Goal: Register for event/course

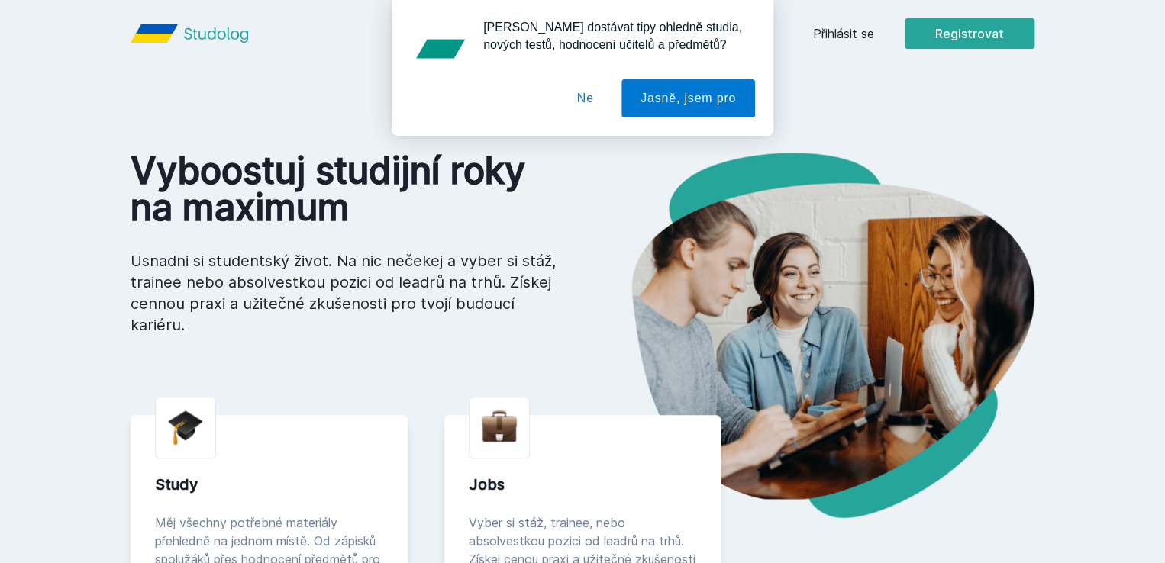
click at [1070, 26] on div "[PERSON_NAME] dostávat tipy ohledně studia, nových testů, hodnocení učitelů a p…" at bounding box center [582, 68] width 1165 height 136
click at [599, 102] on button "Ne" at bounding box center [585, 98] width 55 height 38
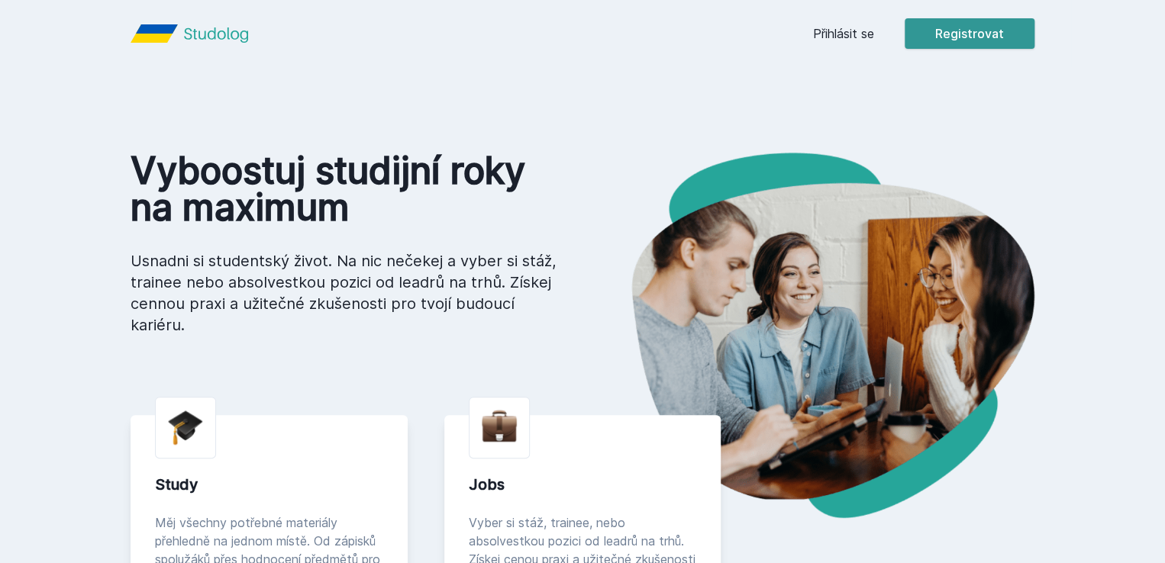
click at [1034, 35] on button "Registrovat" at bounding box center [970, 33] width 130 height 31
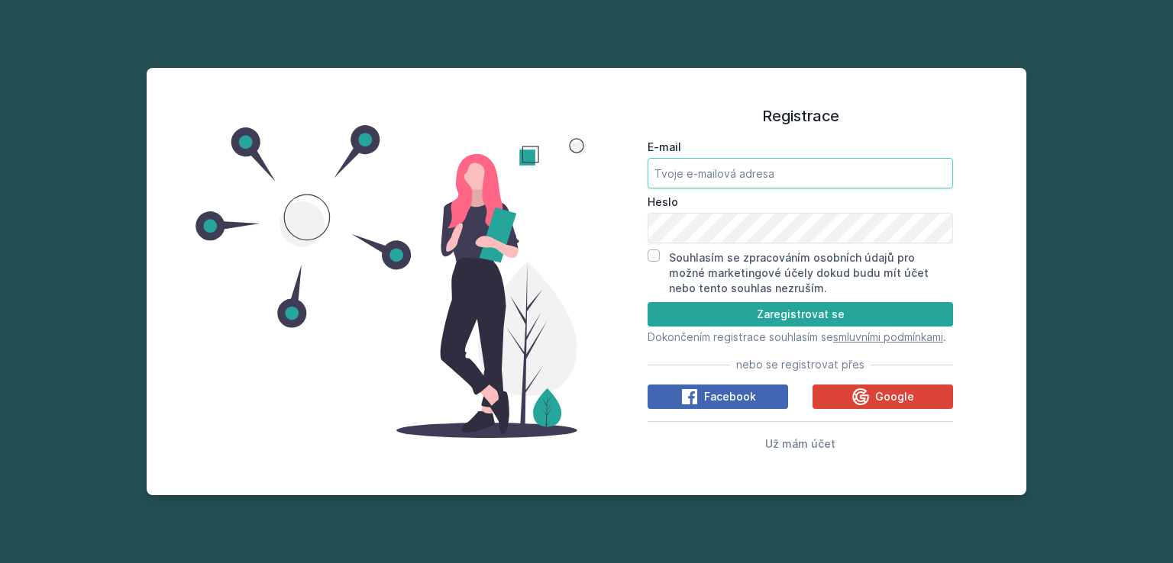
click at [665, 166] on input "E-mail" at bounding box center [799, 173] width 305 height 31
click at [718, 302] on button "Zaregistrovat se" at bounding box center [799, 314] width 305 height 24
click at [842, 315] on button "Zaregistrovat se" at bounding box center [799, 314] width 305 height 24
click at [693, 176] on input "E-mail" at bounding box center [799, 173] width 305 height 31
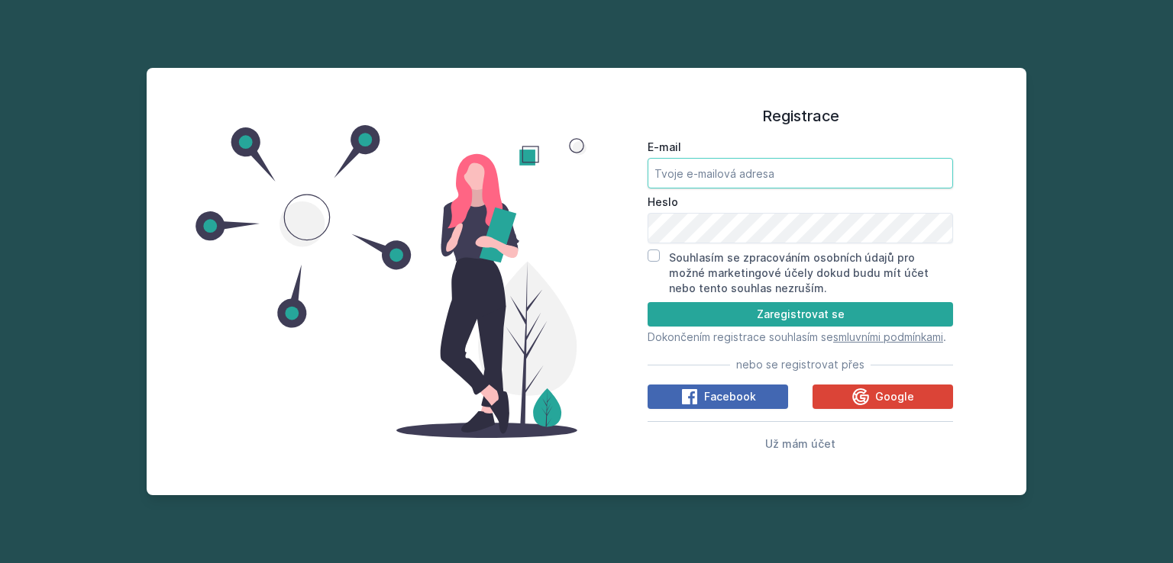
type input "[PERSON_NAME][EMAIL_ADDRESS][DOMAIN_NAME]"
click at [657, 250] on input "Souhlasím se zpracováním osobních údajů pro možné marketingové účely dokud budu…" at bounding box center [653, 256] width 12 height 12
checkbox input "true"
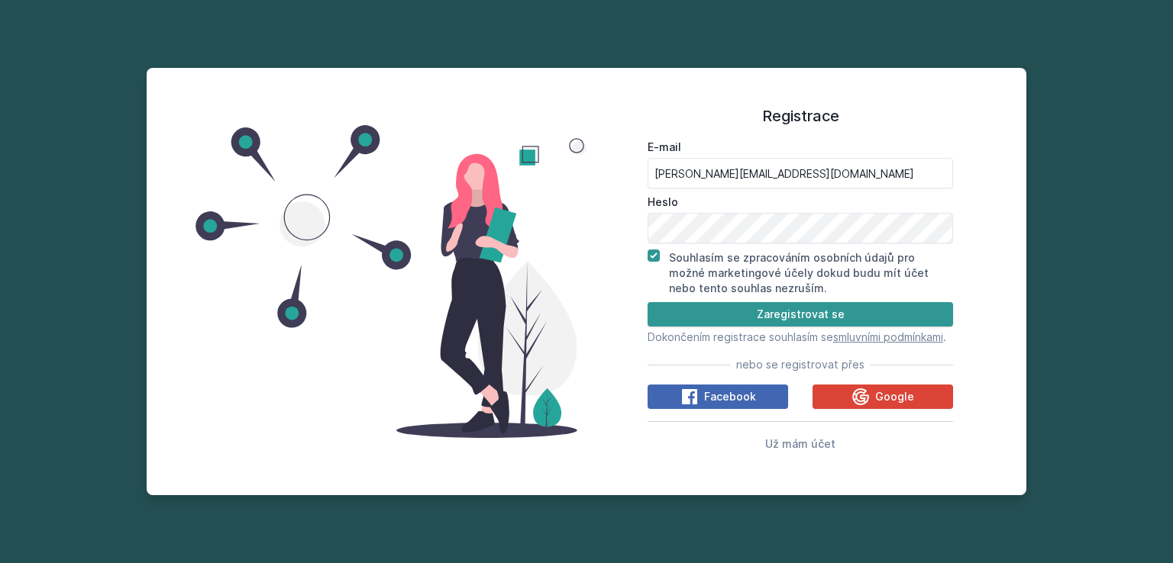
click at [828, 303] on button "Zaregistrovat se" at bounding box center [799, 314] width 305 height 24
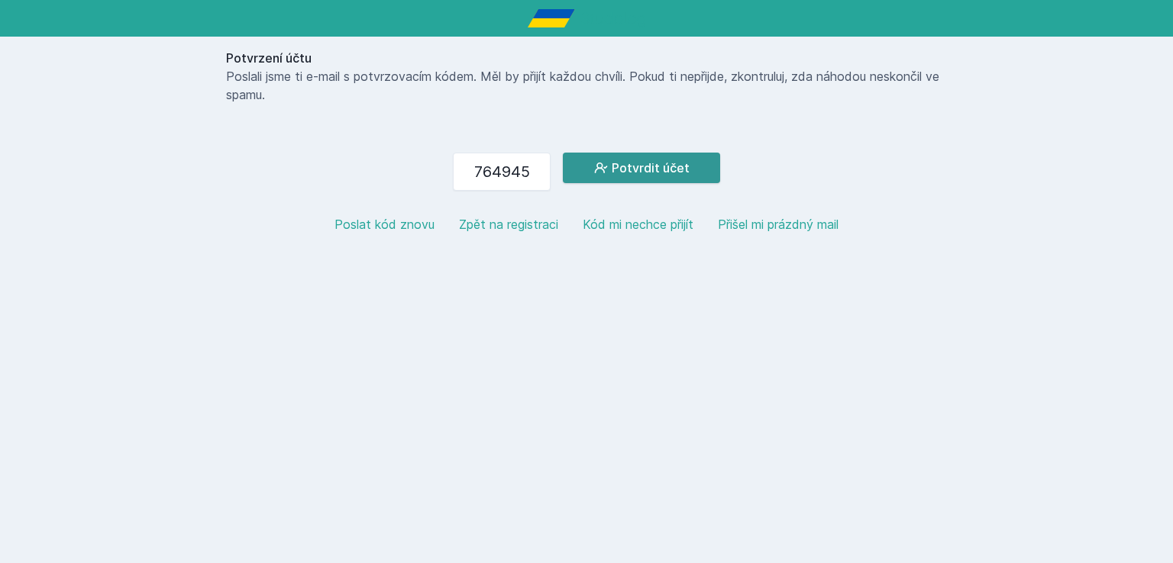
click at [599, 169] on icon at bounding box center [600, 167] width 15 height 15
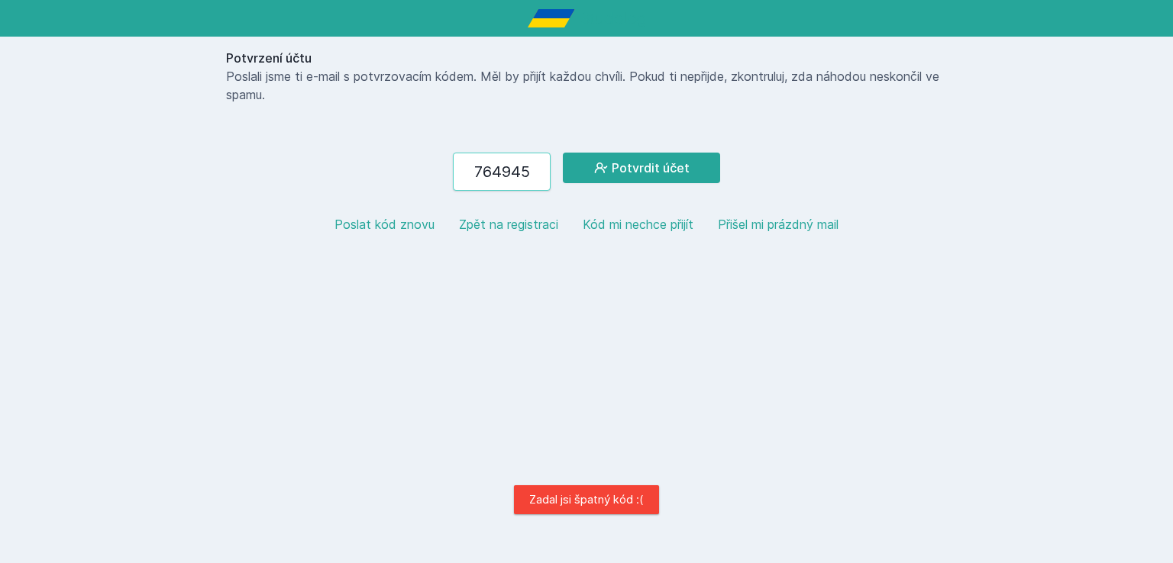
click at [491, 173] on input "764945" at bounding box center [502, 172] width 98 height 38
type input "794945"
click at [563, 153] on button "Potvrdit účet" at bounding box center [641, 168] width 157 height 31
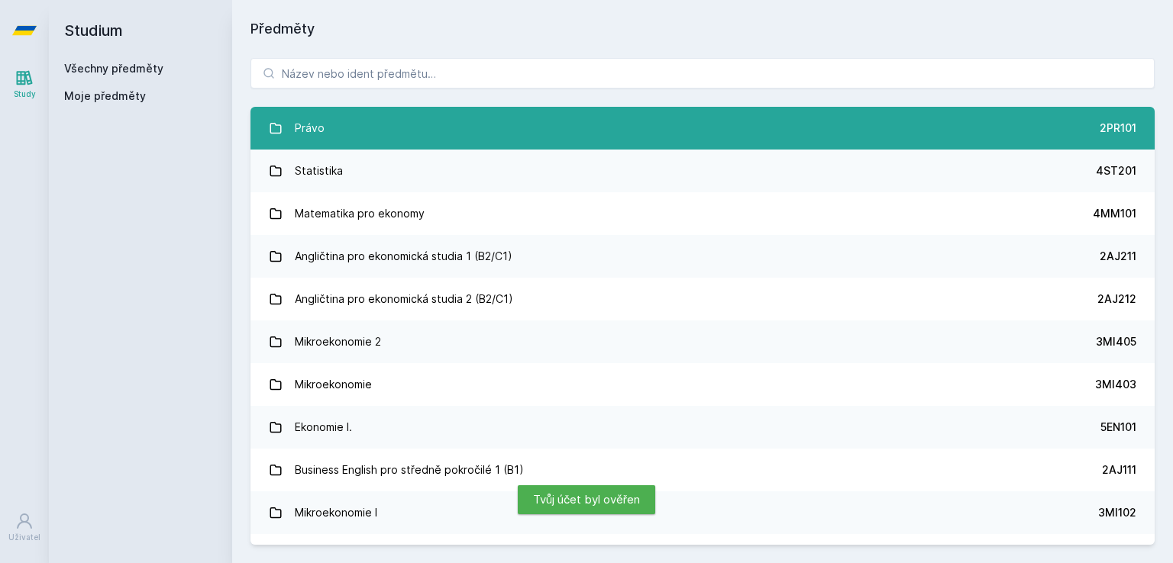
click at [479, 119] on link "Právo 2PR101" at bounding box center [702, 128] width 904 height 43
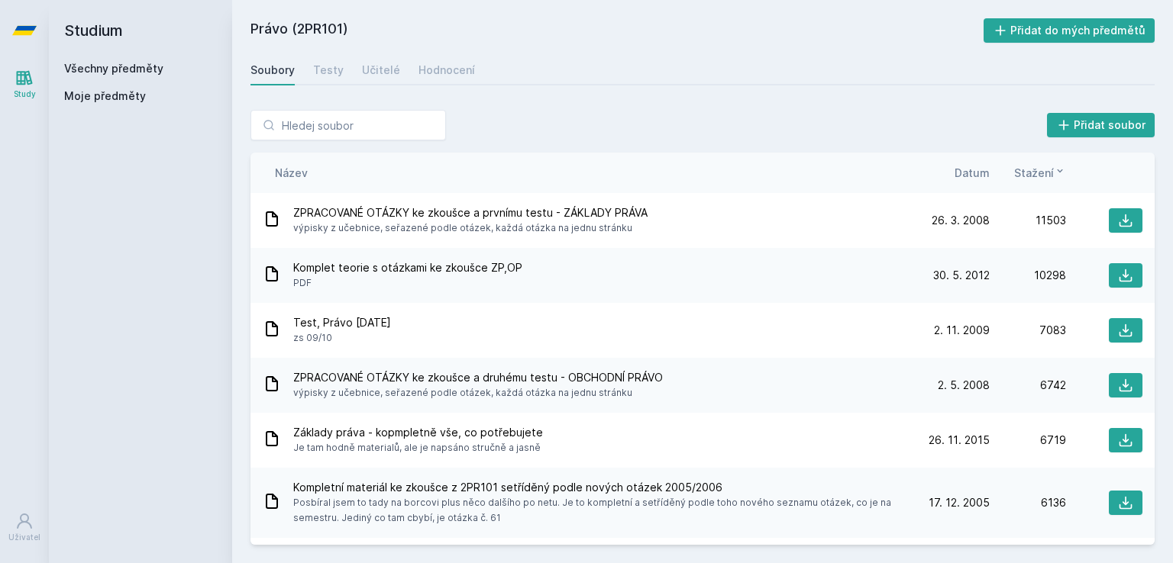
click at [952, 175] on div "Datum" at bounding box center [951, 173] width 76 height 16
click at [973, 173] on span "Datum" at bounding box center [971, 173] width 35 height 16
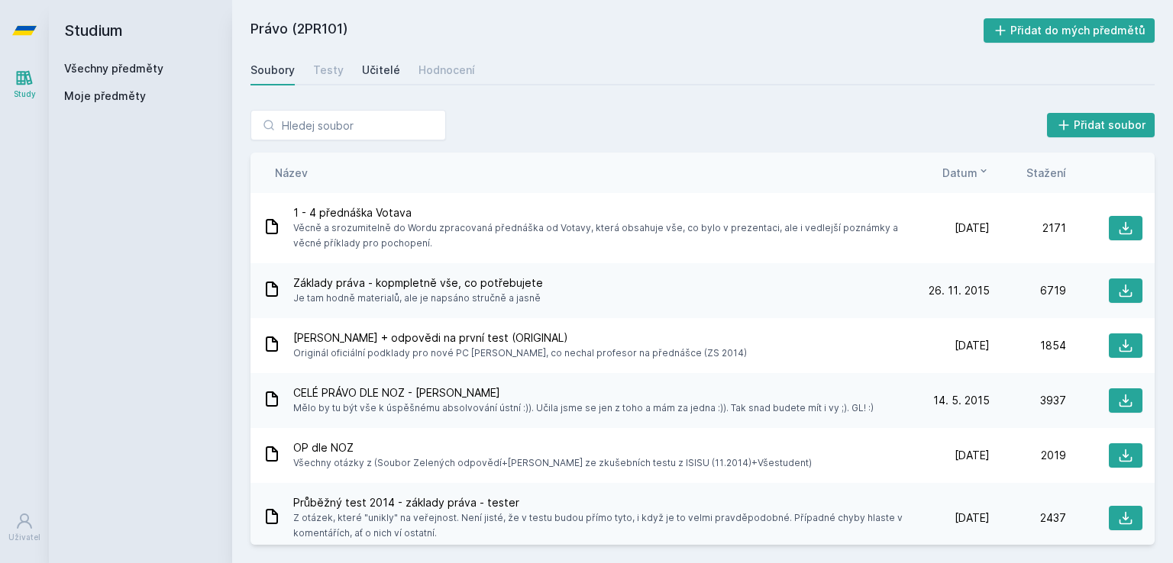
click at [372, 67] on div "Učitelé" at bounding box center [381, 70] width 38 height 15
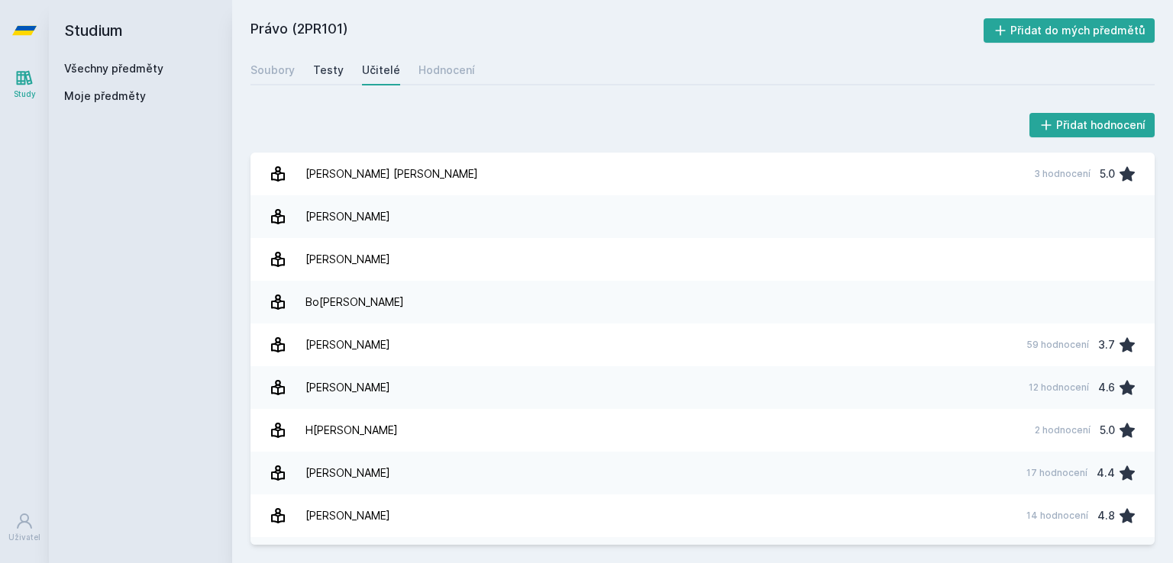
click at [329, 63] on div "Testy" at bounding box center [328, 70] width 31 height 15
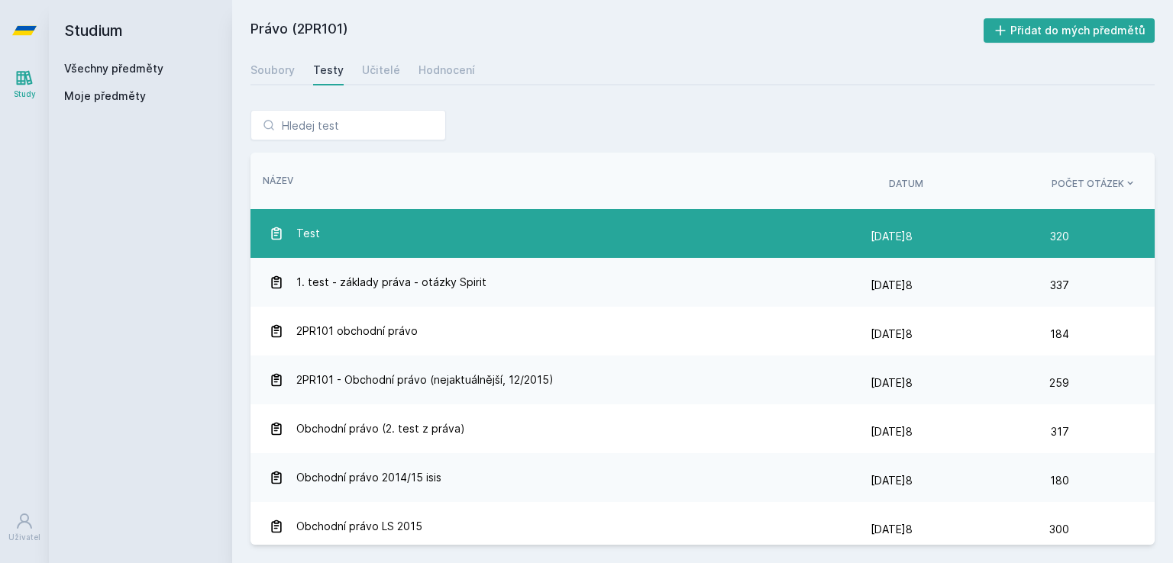
click at [305, 230] on span "Test" at bounding box center [308, 233] width 24 height 31
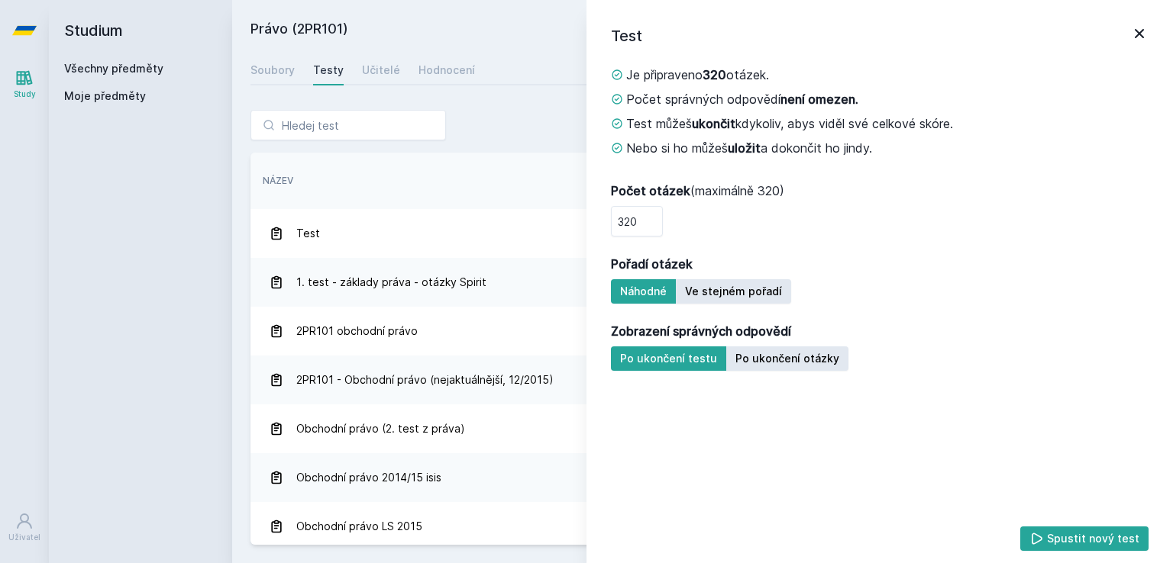
click at [1144, 34] on icon at bounding box center [1139, 33] width 18 height 18
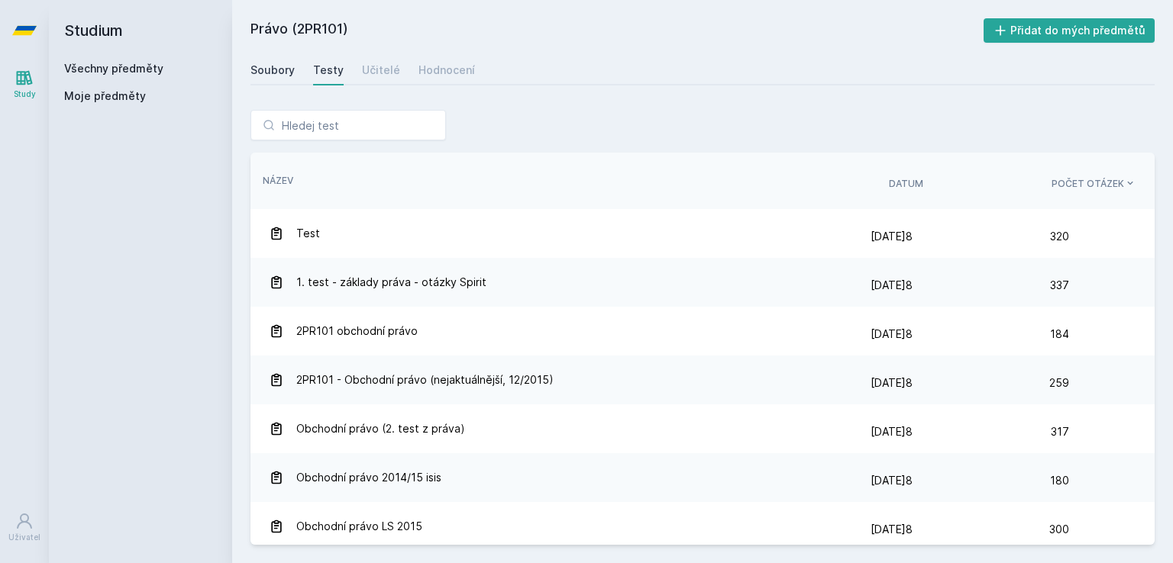
click at [266, 76] on div "Soubory" at bounding box center [272, 70] width 44 height 15
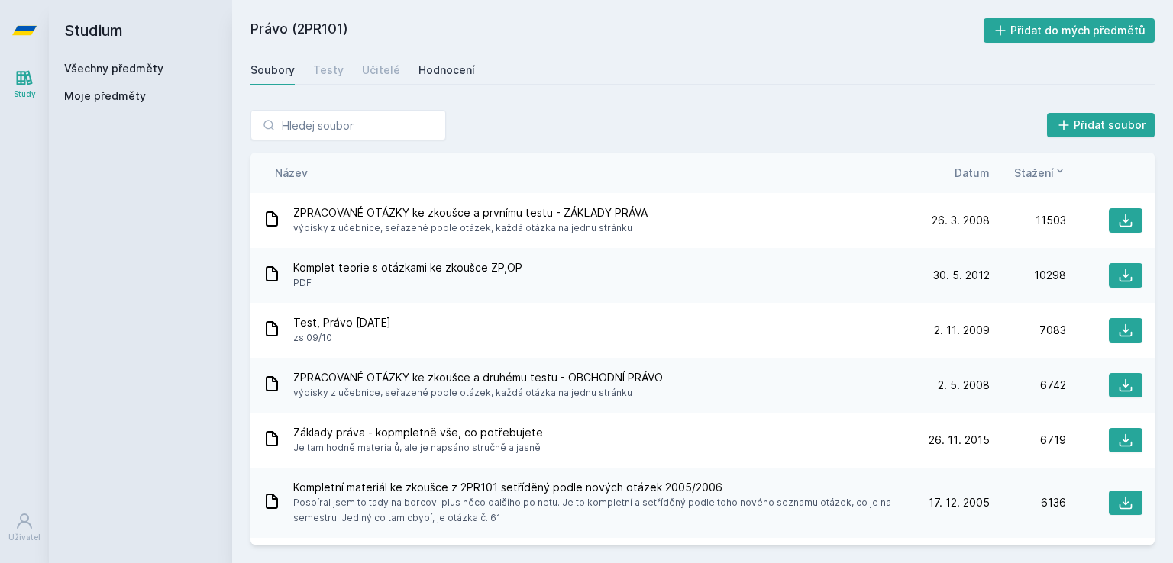
click at [424, 71] on div "Hodnocení" at bounding box center [446, 70] width 56 height 15
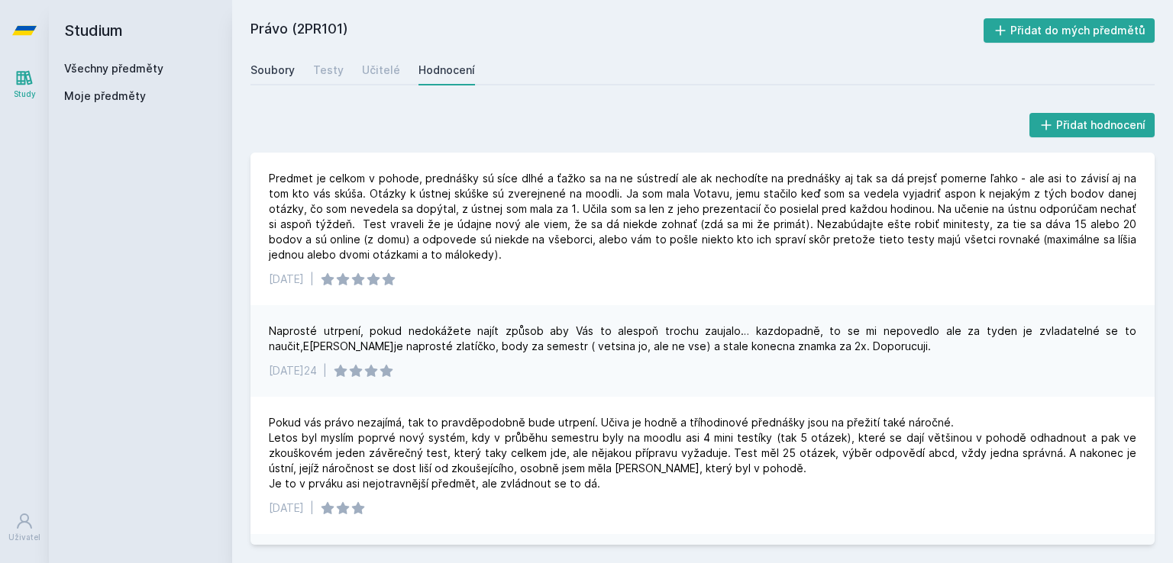
click at [270, 73] on div "Soubory" at bounding box center [272, 70] width 44 height 15
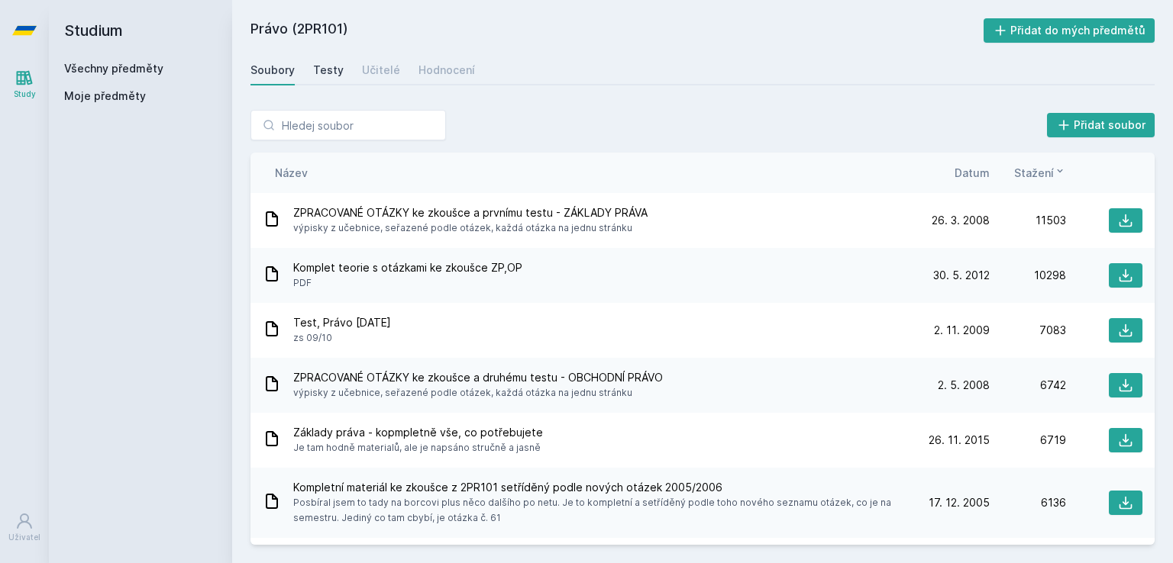
click at [318, 74] on div "Testy" at bounding box center [328, 70] width 31 height 15
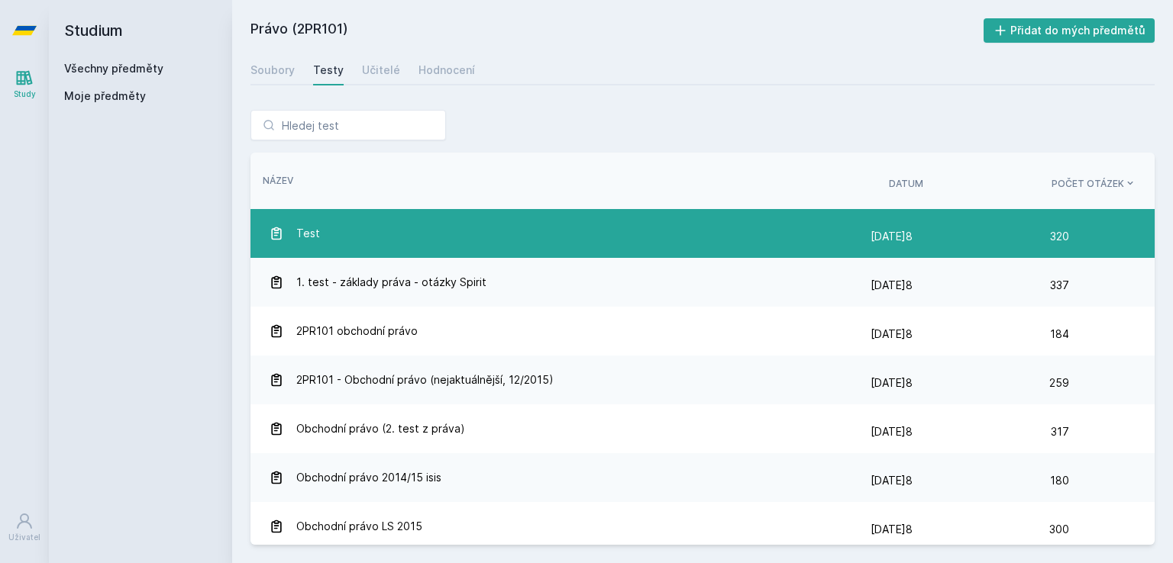
click at [484, 244] on div "Test" at bounding box center [570, 233] width 602 height 31
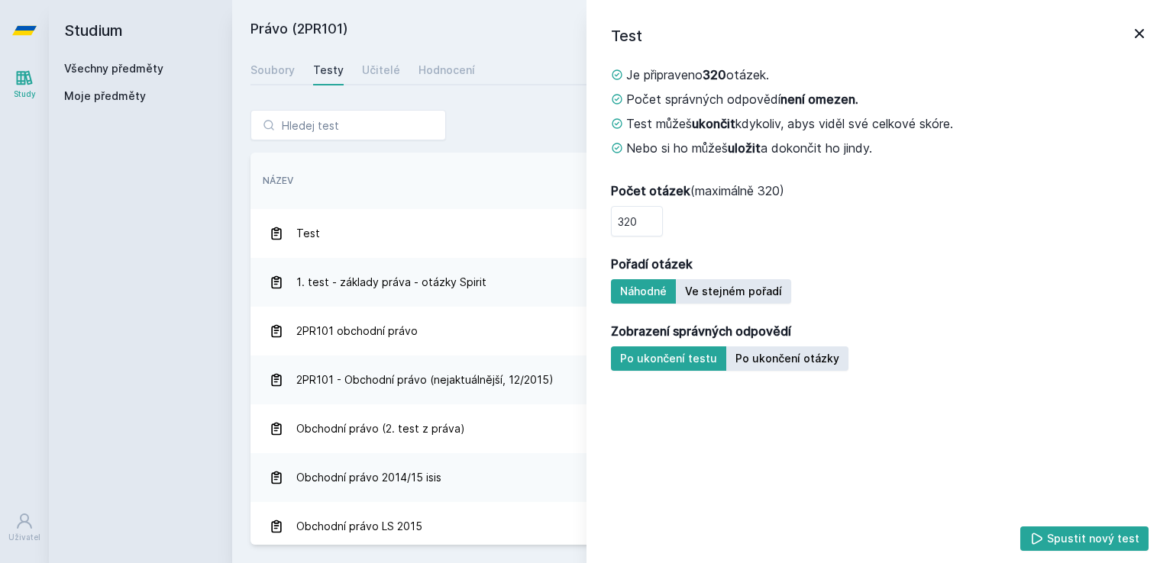
click at [1145, 27] on icon at bounding box center [1139, 33] width 18 height 18
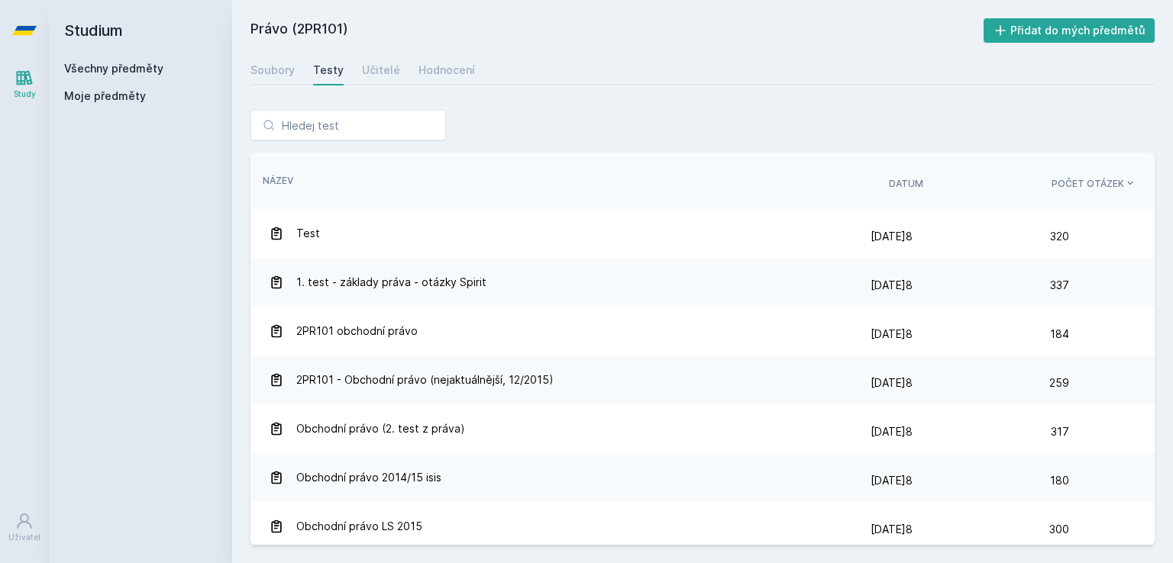
click at [723, 155] on div "Řazení: Název Datum Počet otázek Název Datum Počet otázek" at bounding box center [702, 181] width 904 height 56
click at [1066, 37] on button "Přidat do mých předmětů" at bounding box center [1069, 30] width 172 height 24
click at [384, 63] on div "Učitelé" at bounding box center [381, 70] width 38 height 15
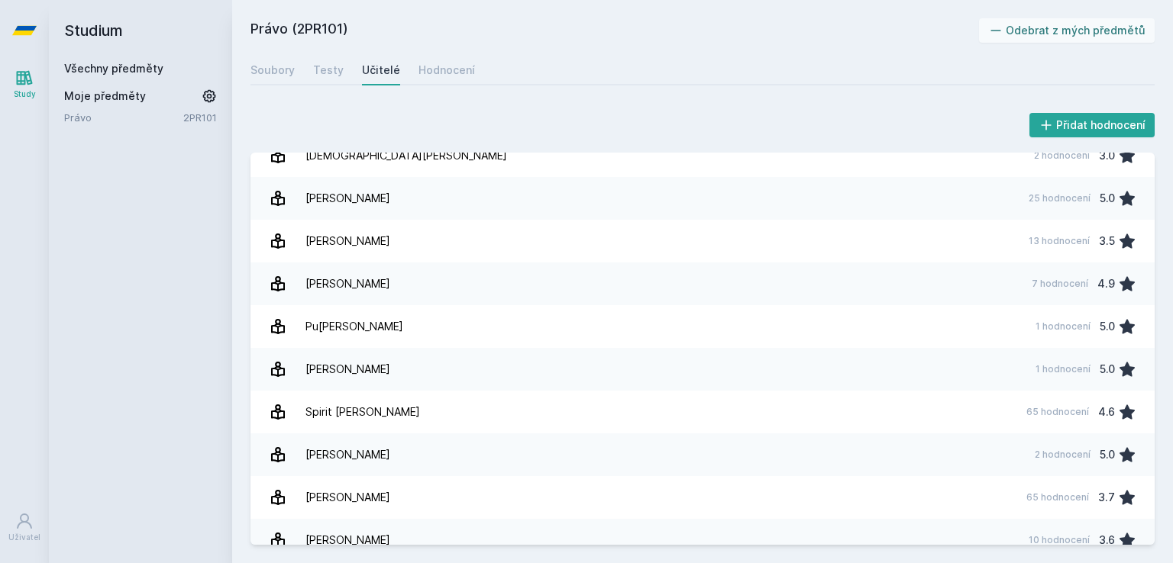
scroll to position [1023, 0]
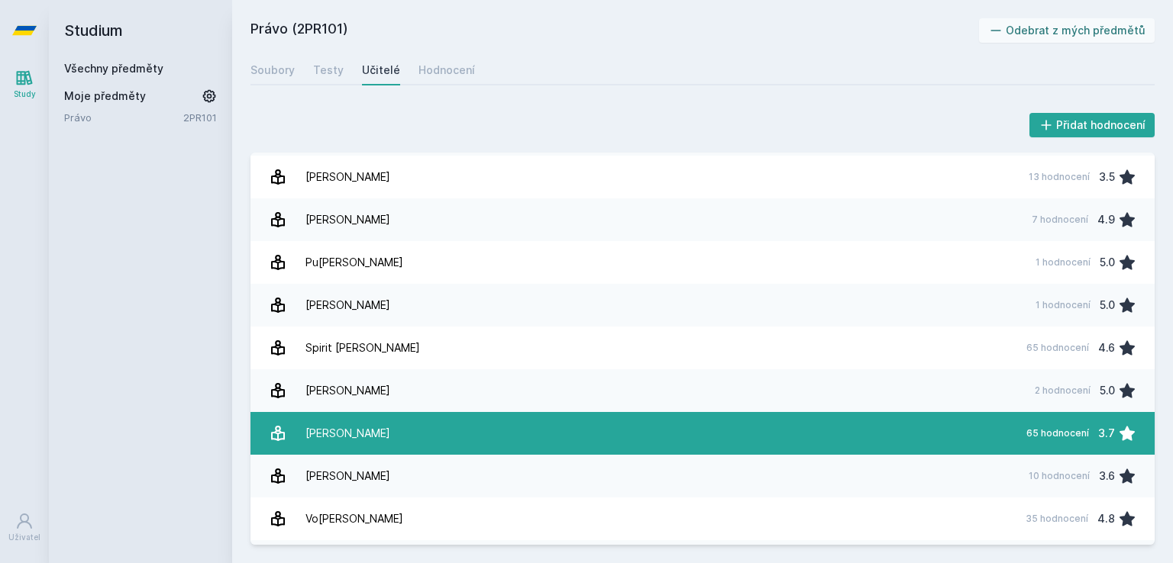
click at [773, 420] on link "[PERSON_NAME] 65 hodnocení 3.7" at bounding box center [702, 433] width 904 height 43
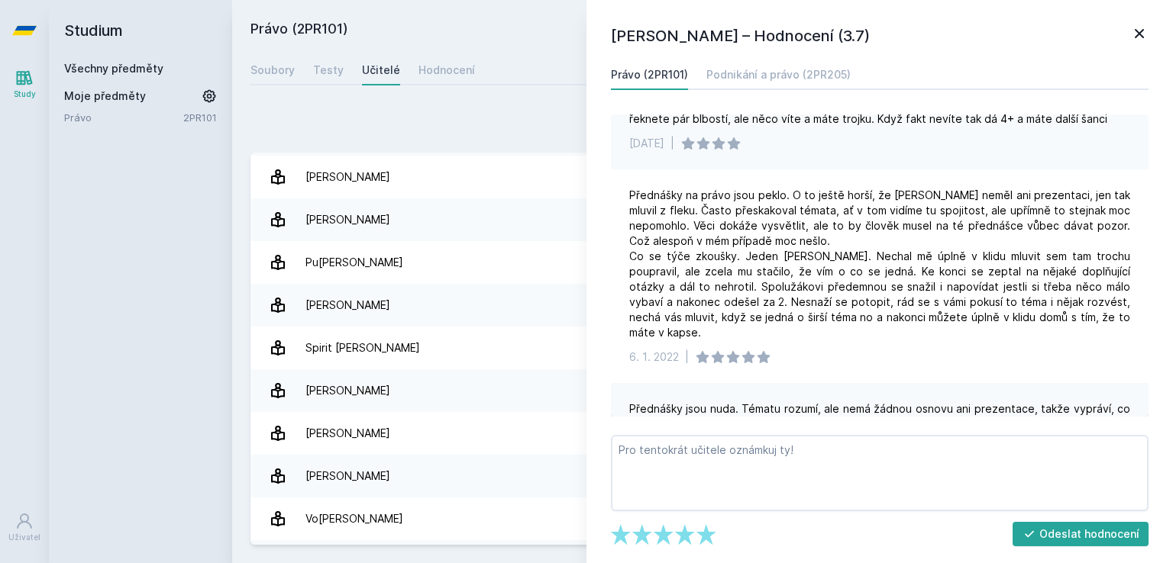
scroll to position [729, 0]
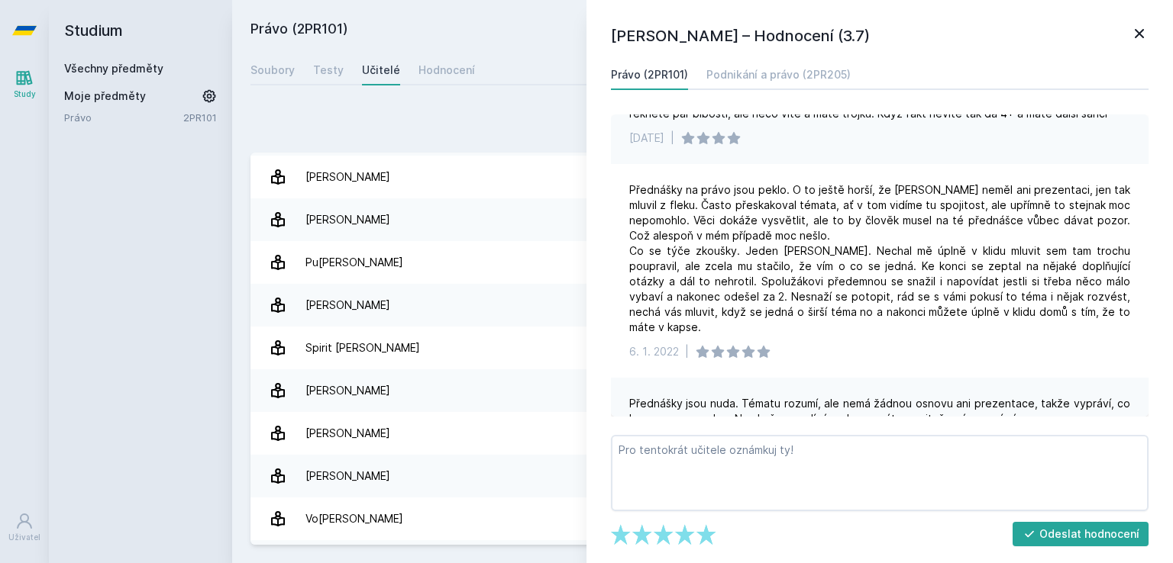
click at [1141, 25] on icon at bounding box center [1139, 33] width 18 height 18
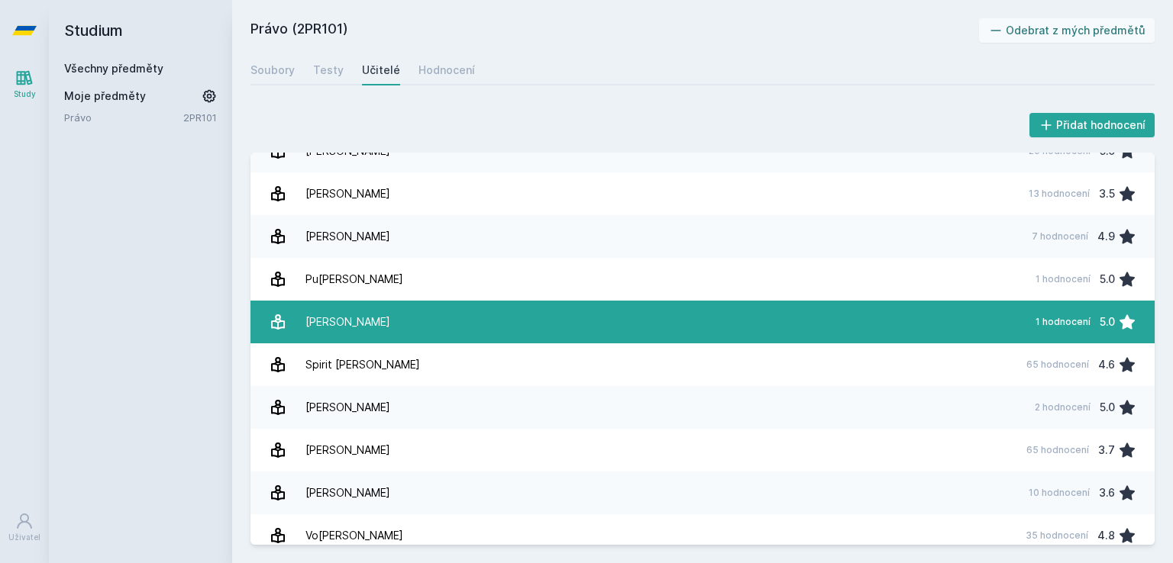
scroll to position [1102, 0]
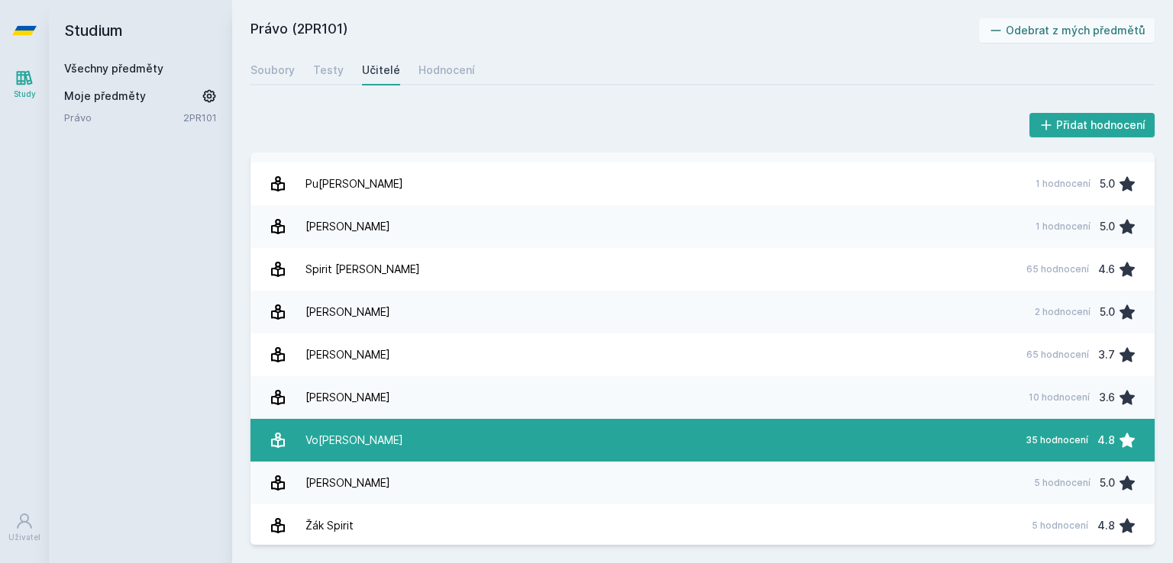
click at [755, 455] on link "[PERSON_NAME] 35 hodnocení 4.8" at bounding box center [702, 440] width 904 height 43
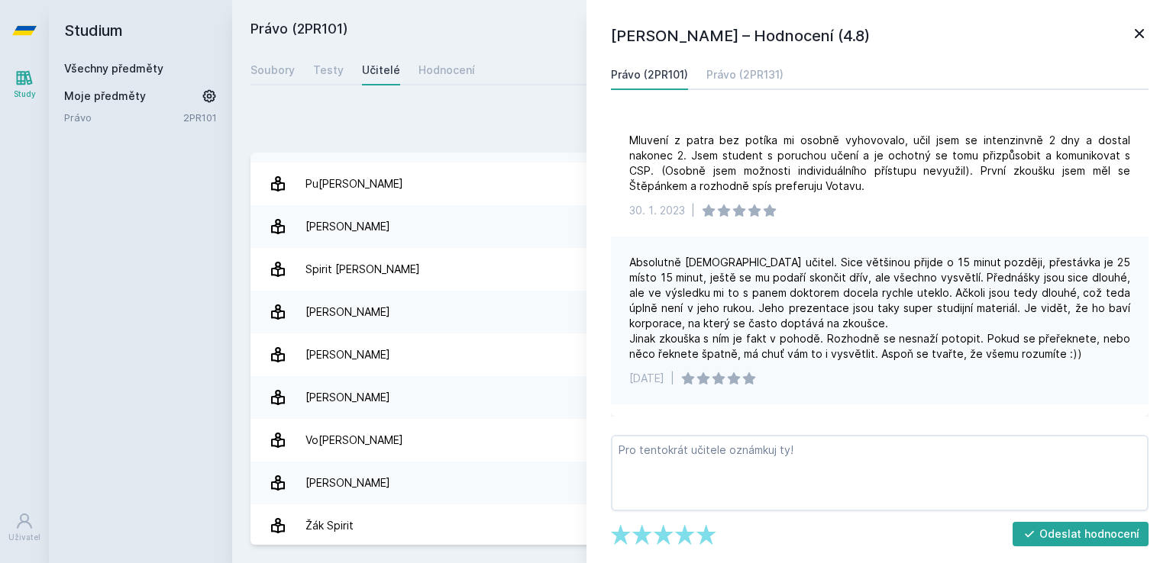
click at [1131, 31] on icon at bounding box center [1139, 33] width 18 height 18
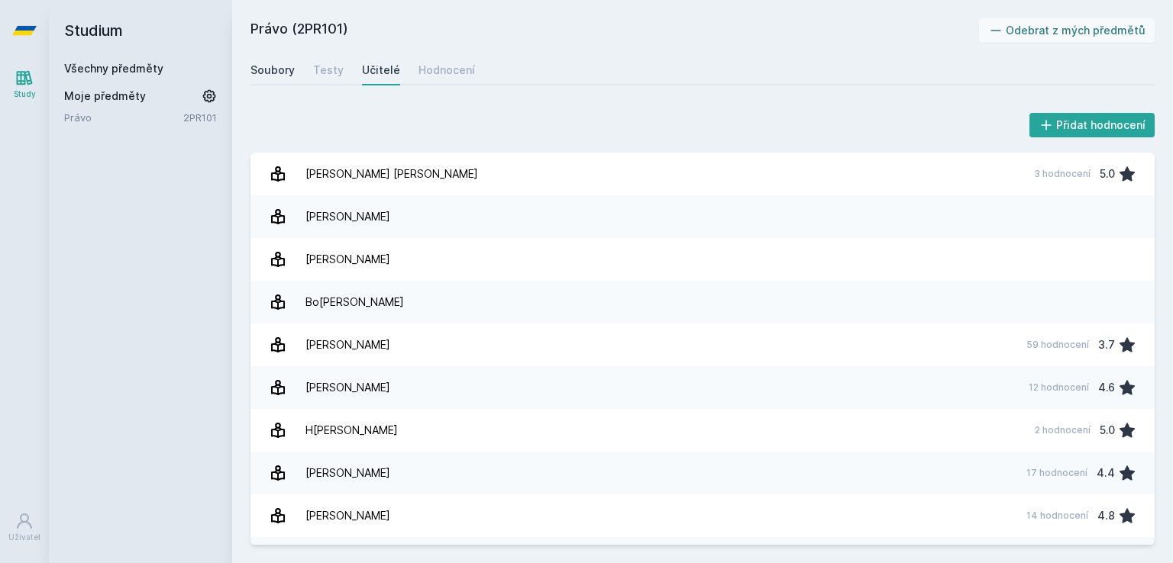
click at [263, 69] on div "Soubory" at bounding box center [272, 70] width 44 height 15
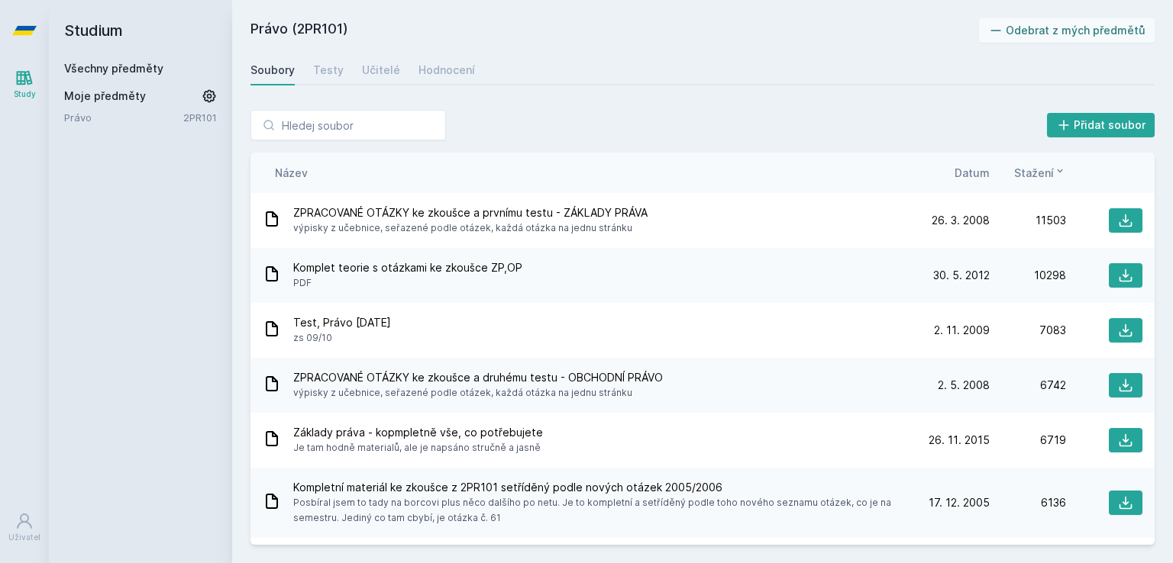
click at [970, 161] on div "Název Datum Stažení" at bounding box center [702, 173] width 904 height 40
click at [969, 170] on span "Datum" at bounding box center [971, 173] width 35 height 16
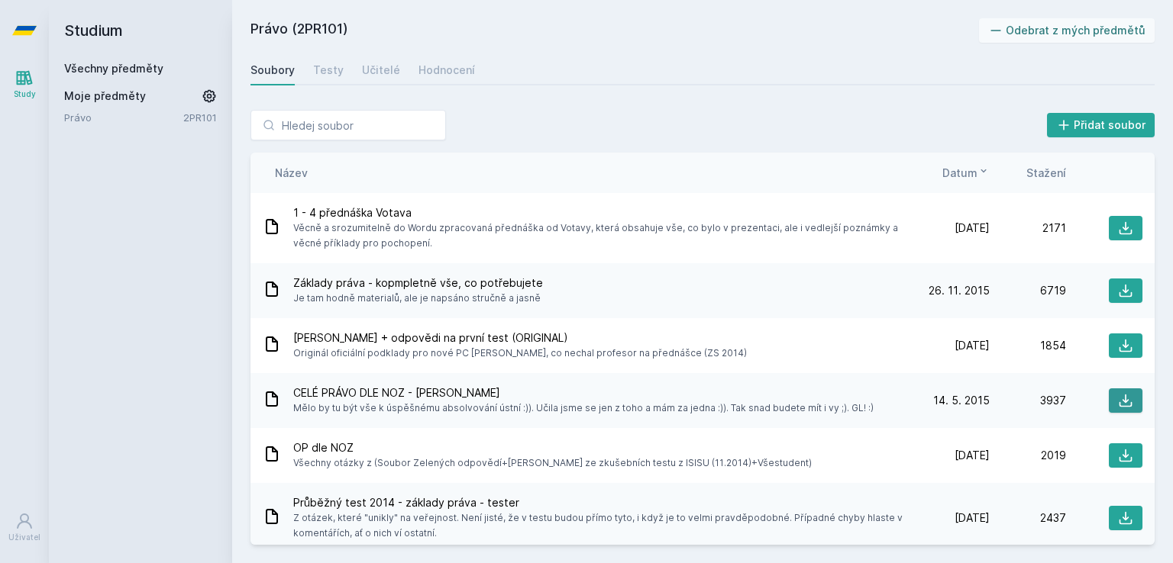
click at [1115, 392] on button at bounding box center [1125, 401] width 34 height 24
click at [1119, 234] on icon at bounding box center [1125, 228] width 13 height 13
click at [126, 70] on link "Všechny předměty" at bounding box center [113, 68] width 99 height 13
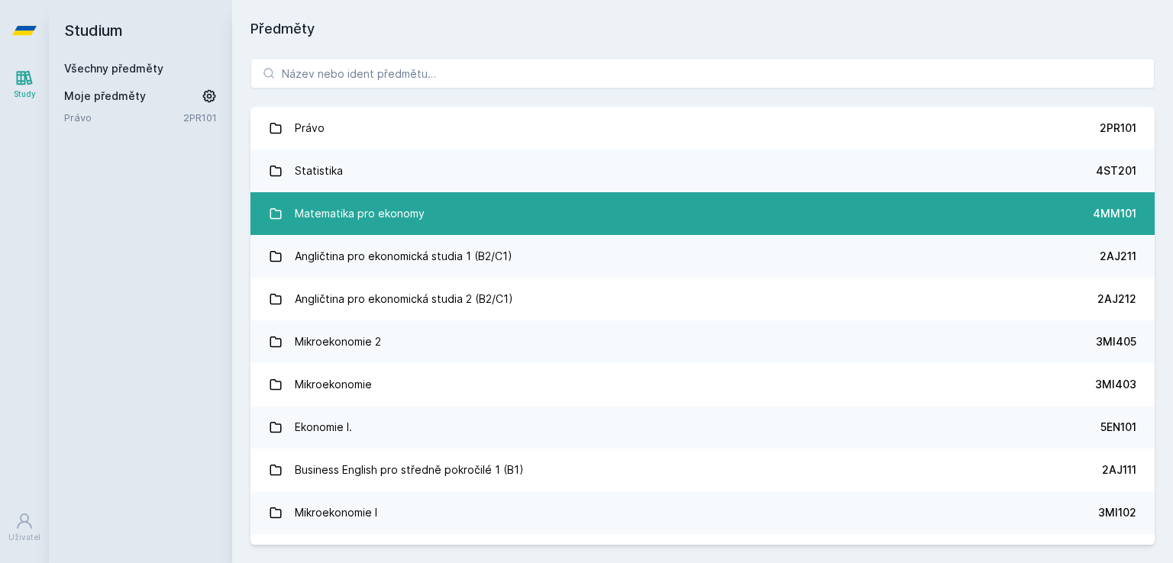
click at [476, 208] on link "Matematika pro ekonomy 4MM101" at bounding box center [702, 213] width 904 height 43
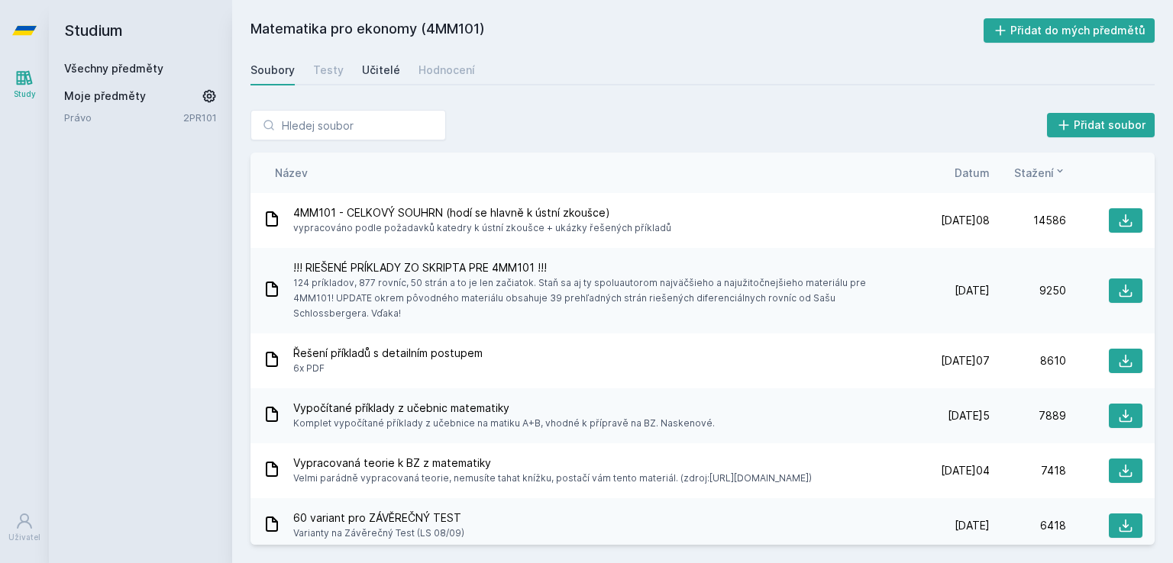
click at [382, 64] on div "Učitelé" at bounding box center [381, 70] width 38 height 15
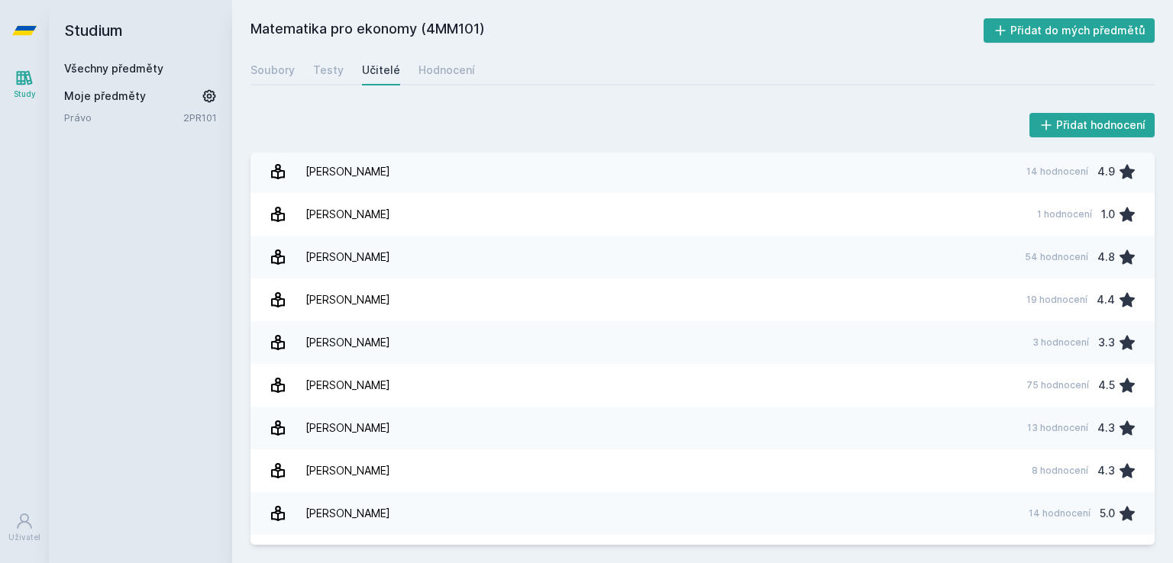
scroll to position [901, 0]
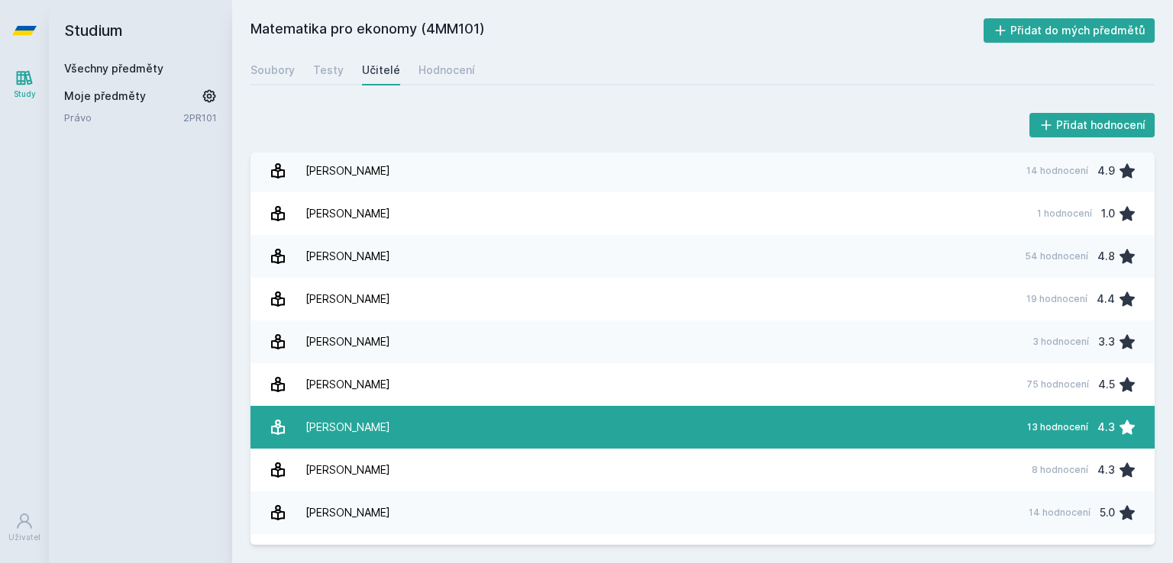
click at [689, 406] on link "Pasáčková [PERSON_NAME] 13 hodnocení 4.3" at bounding box center [702, 427] width 904 height 43
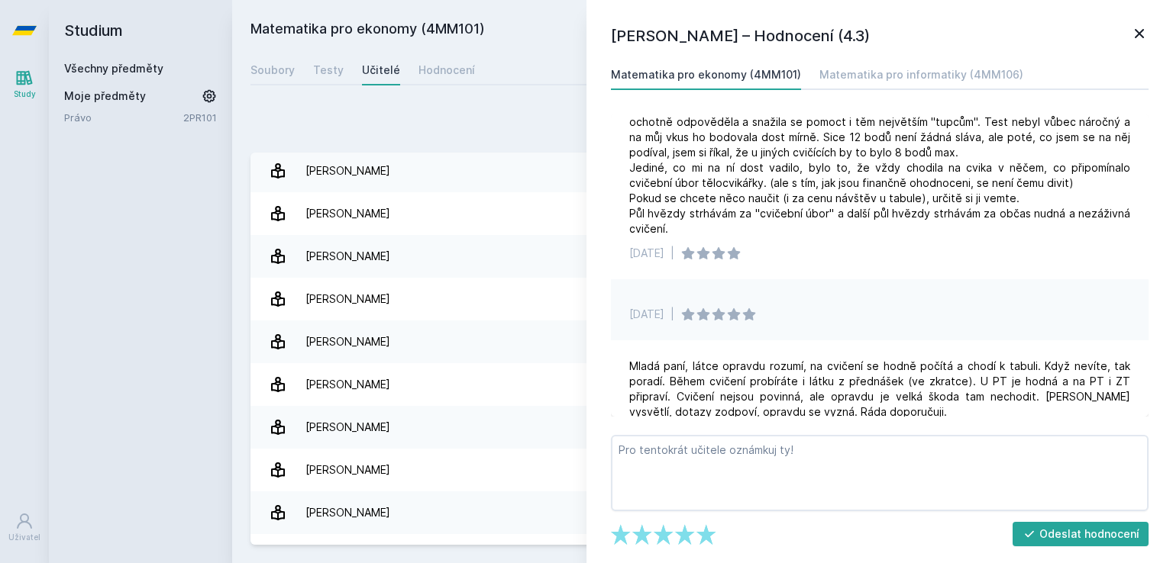
scroll to position [1224, 0]
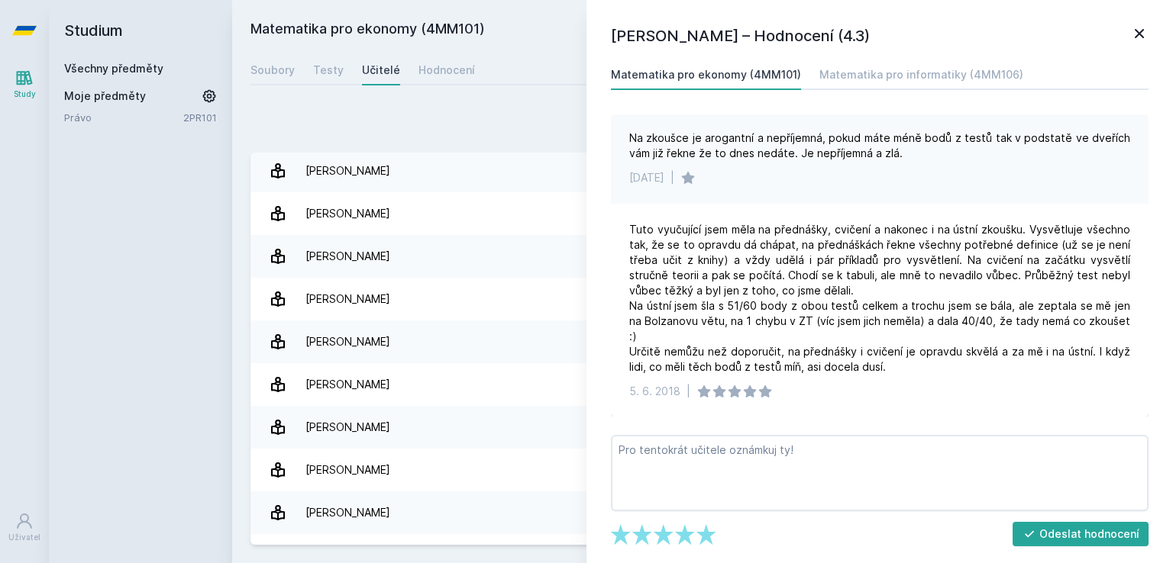
click at [1133, 31] on icon at bounding box center [1139, 33] width 18 height 18
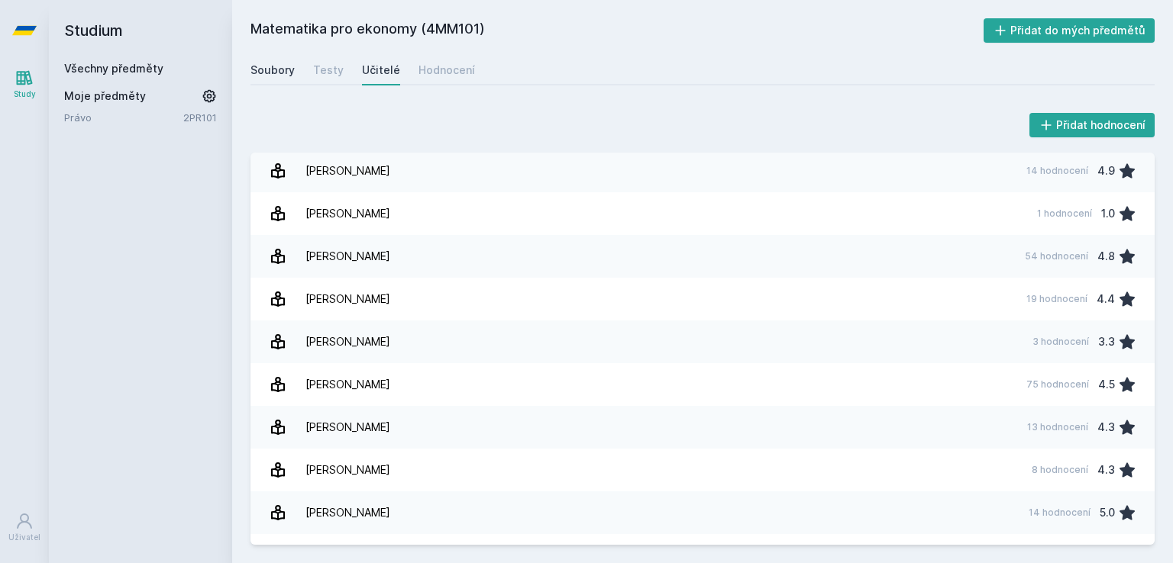
click at [290, 70] on div "Soubory" at bounding box center [272, 70] width 44 height 15
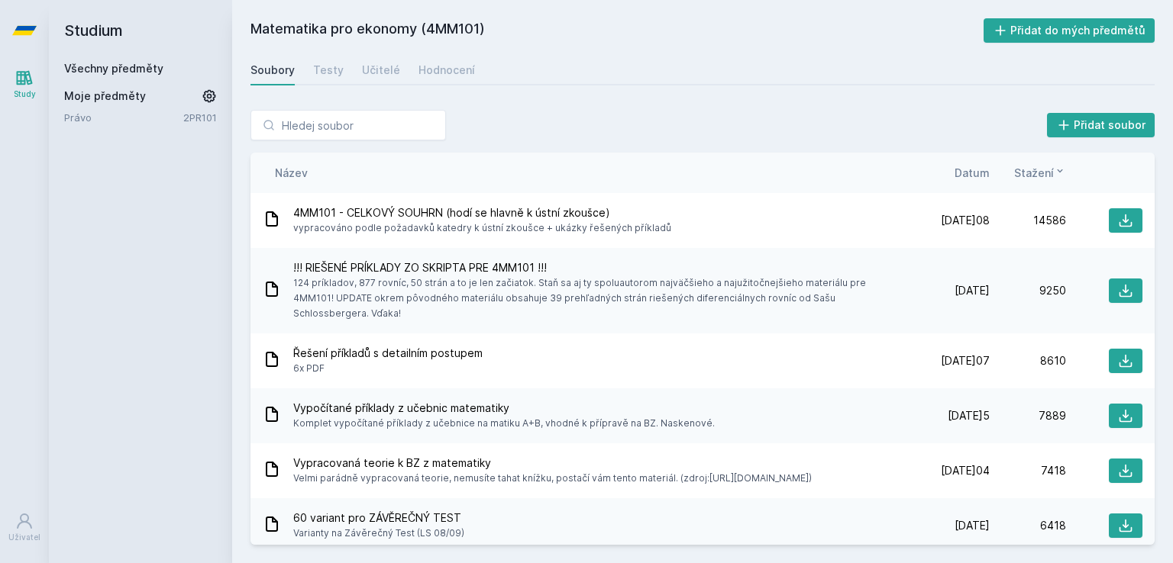
click at [978, 168] on span "Datum" at bounding box center [971, 173] width 35 height 16
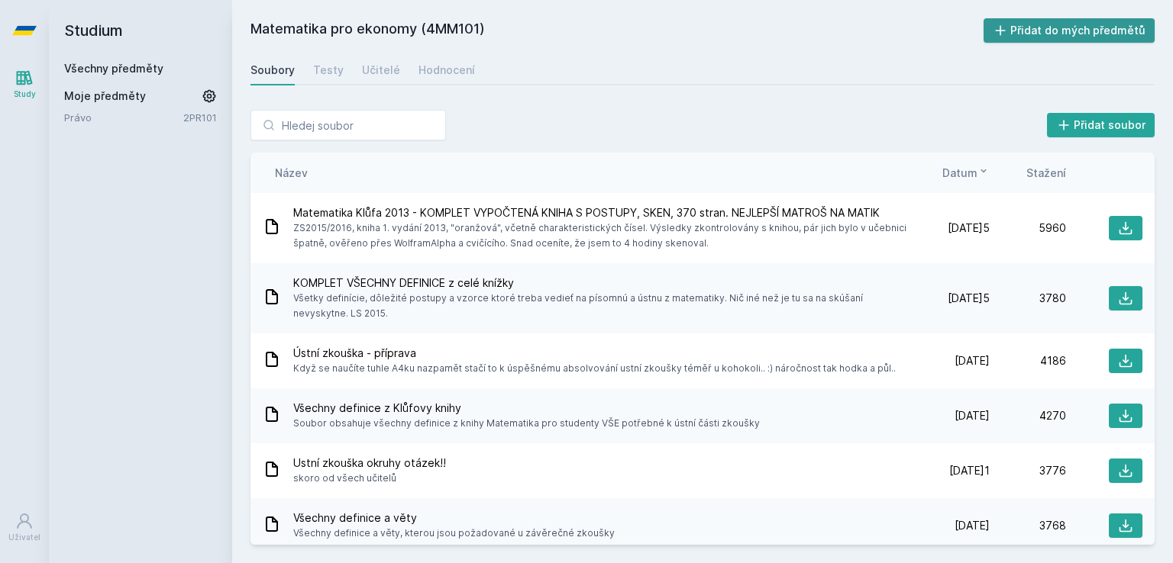
click at [1101, 21] on button "Přidat do mých předmětů" at bounding box center [1069, 30] width 172 height 24
click at [137, 64] on link "Všechny předměty" at bounding box center [113, 68] width 99 height 13
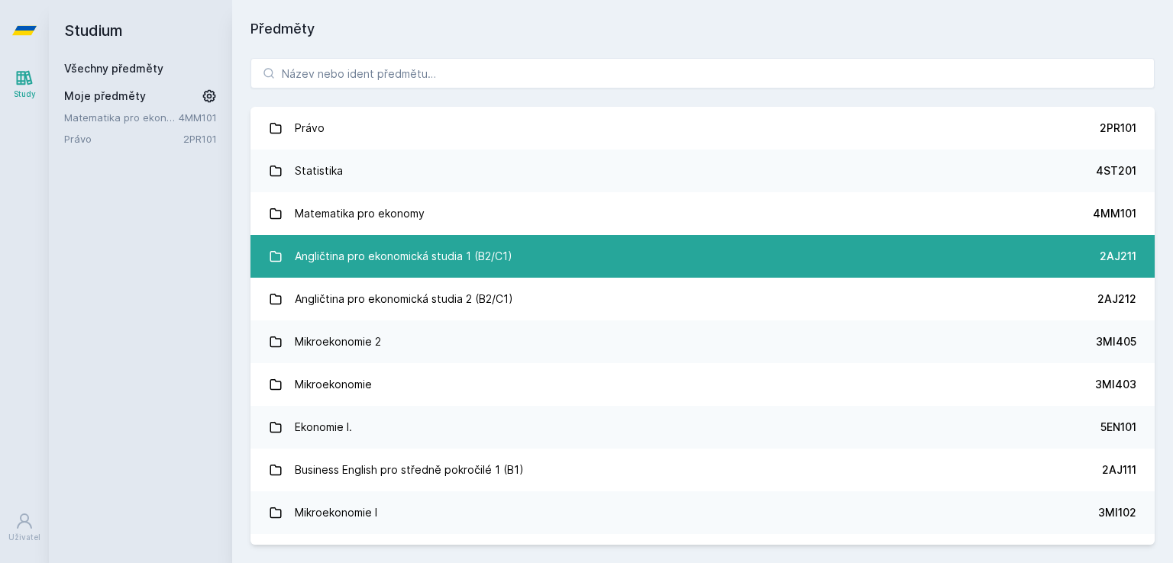
click at [678, 260] on link "Angličtina pro ekonomická studia 1 (B2/C1) 2AJ211" at bounding box center [702, 256] width 904 height 43
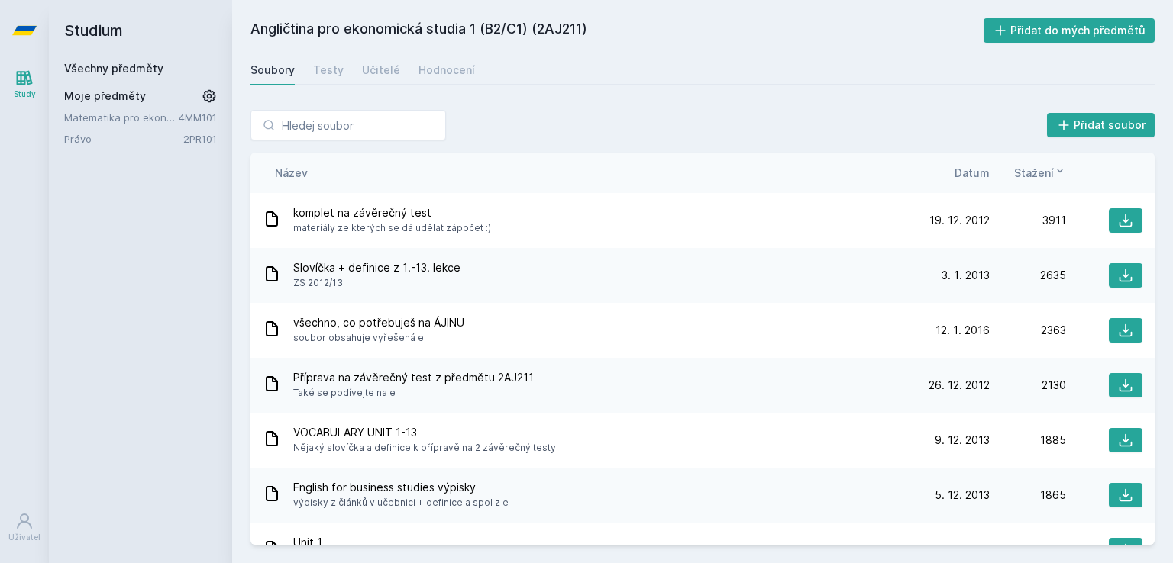
click at [967, 165] on span "Datum" at bounding box center [971, 173] width 35 height 16
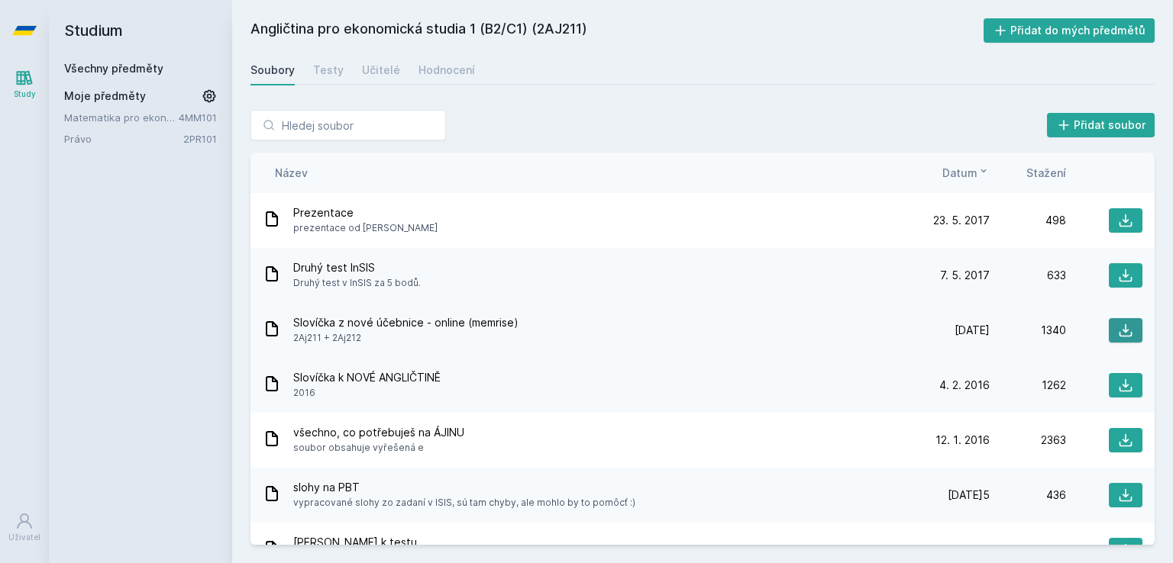
click at [1121, 326] on icon at bounding box center [1125, 330] width 15 height 15
click at [395, 69] on div "Soubory Testy Učitelé Hodnocení" at bounding box center [702, 70] width 904 height 31
click at [388, 69] on div "Učitelé" at bounding box center [381, 70] width 38 height 15
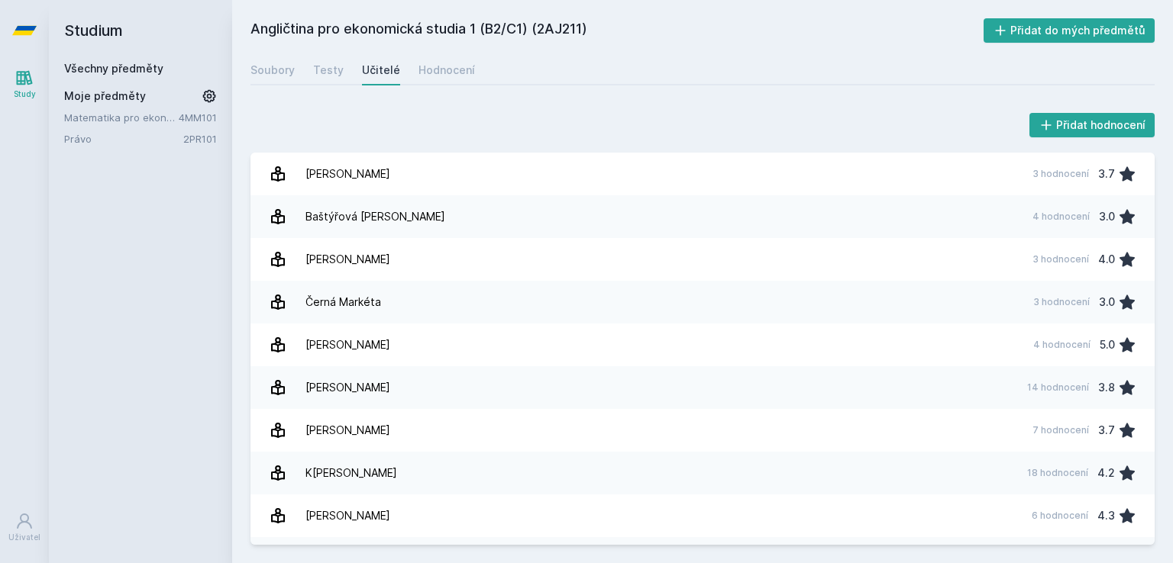
click at [28, 74] on icon at bounding box center [25, 78] width 16 height 15
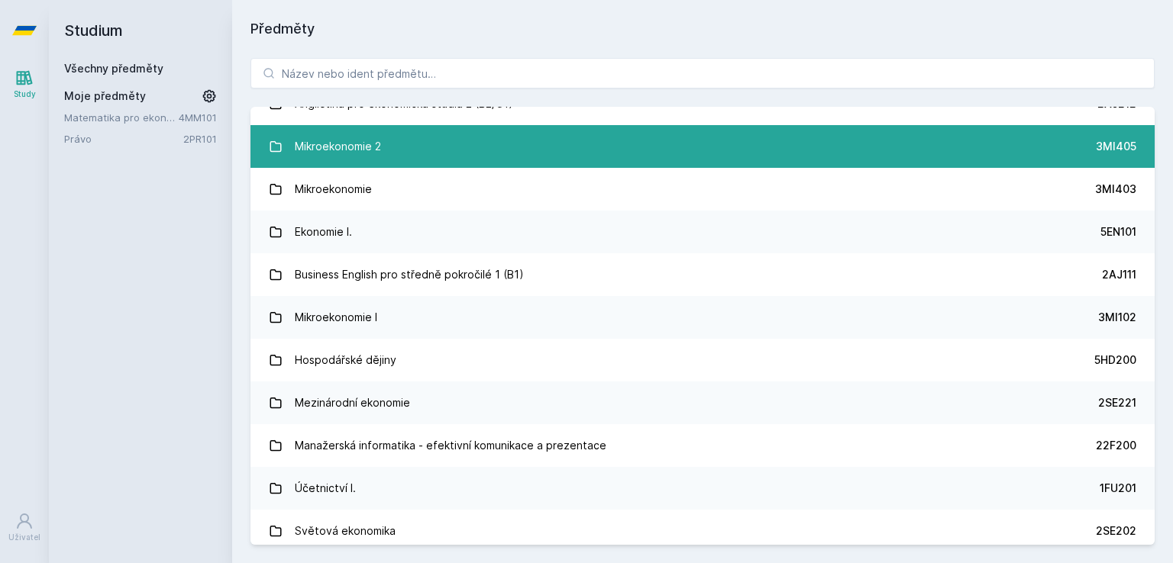
scroll to position [195, 0]
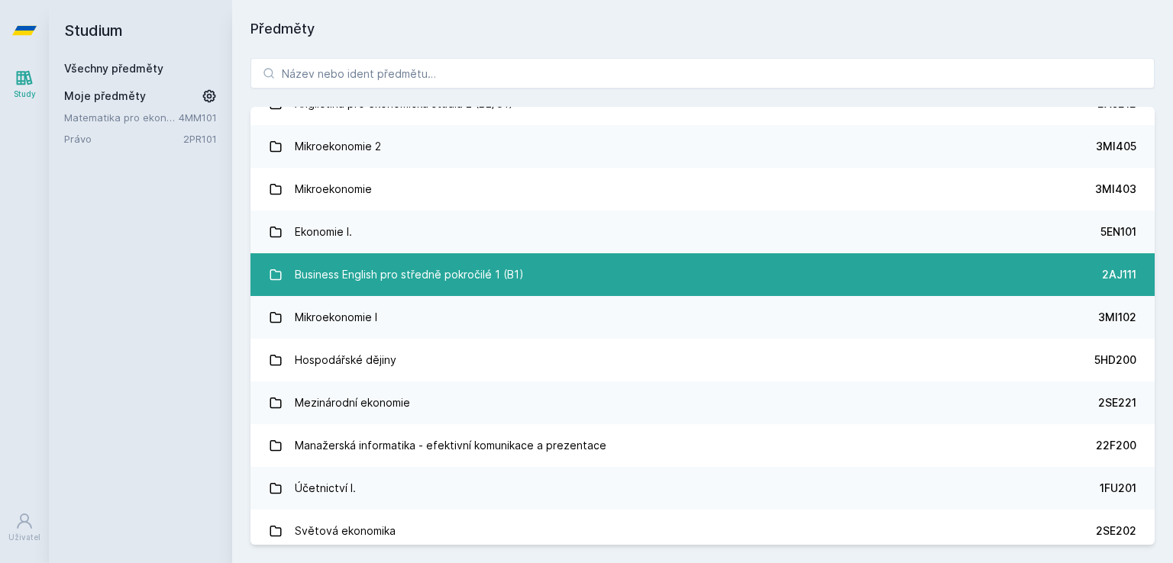
click at [662, 269] on link "Business English pro středně pokročilé 1 (B1) 2AJ111" at bounding box center [702, 274] width 904 height 43
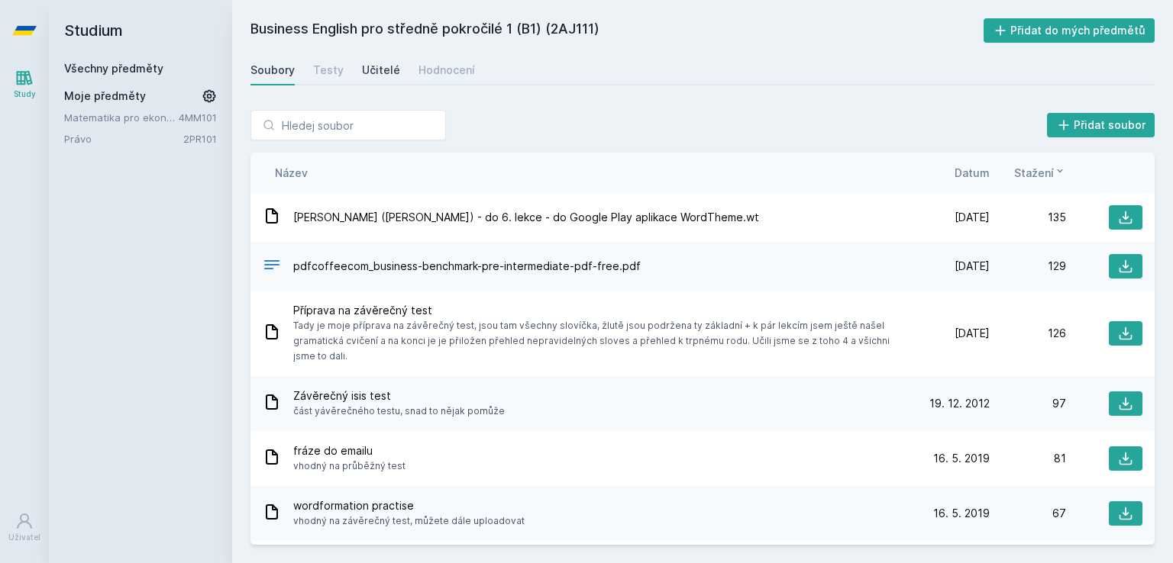
click at [384, 69] on div "Učitelé" at bounding box center [381, 70] width 38 height 15
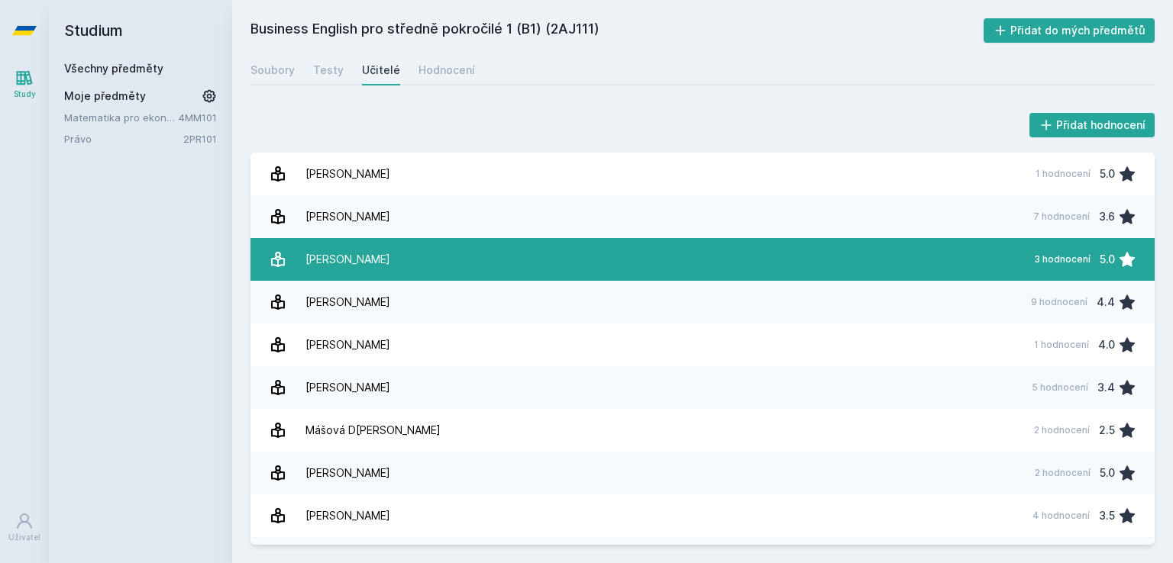
click at [705, 273] on link "[PERSON_NAME] 3 hodnocení 5.0" at bounding box center [702, 259] width 904 height 43
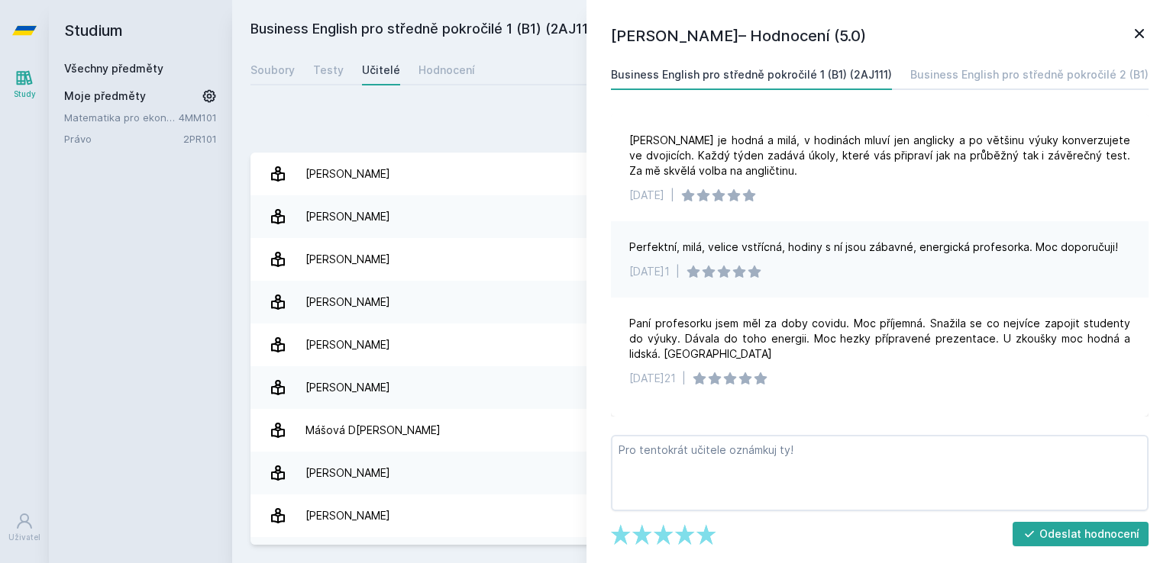
click at [1140, 31] on icon at bounding box center [1138, 33] width 9 height 9
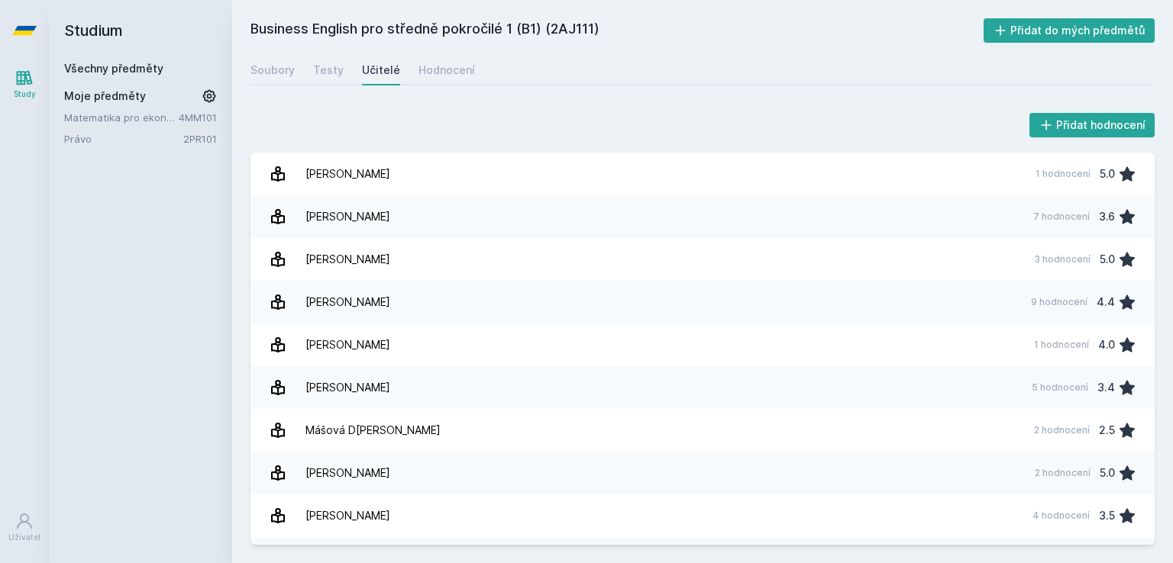
click at [103, 66] on link "Všechny předměty" at bounding box center [113, 68] width 99 height 13
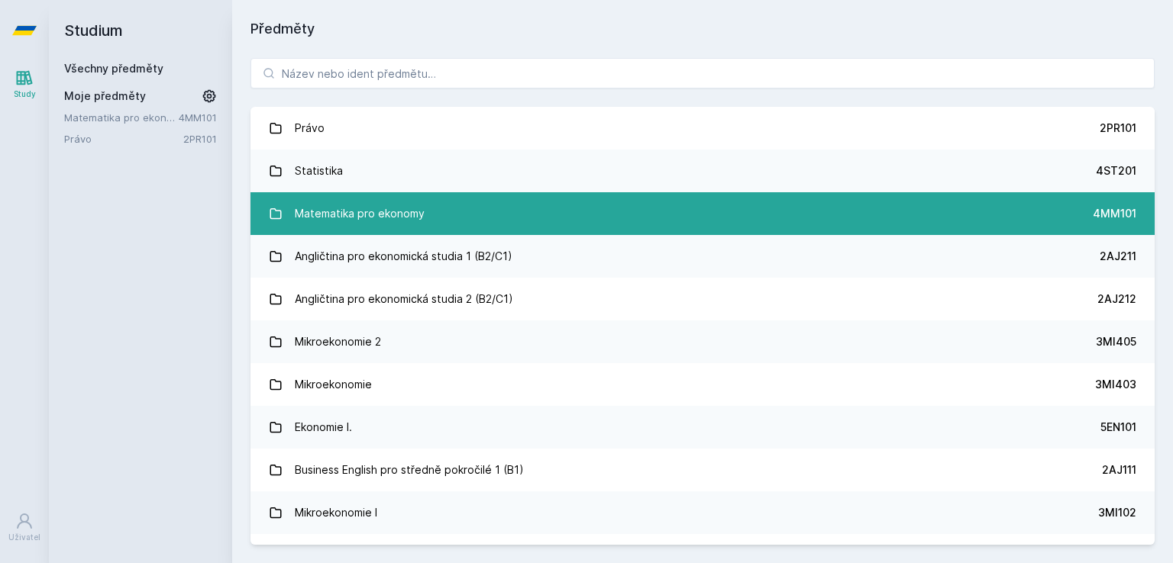
click at [641, 221] on link "Matematika pro ekonomy 4MM101" at bounding box center [702, 213] width 904 height 43
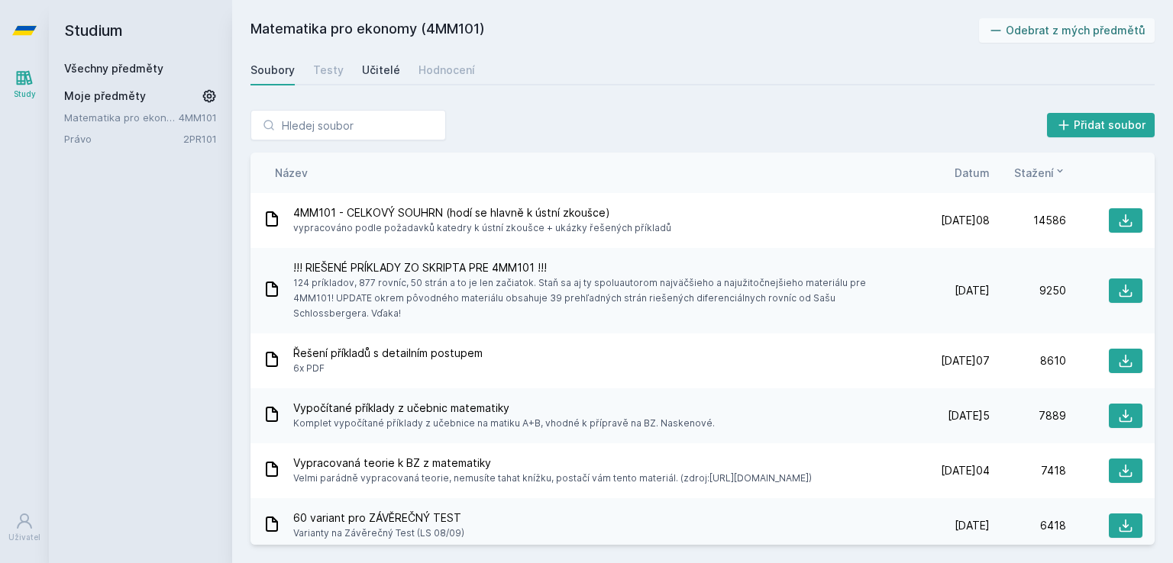
click at [382, 65] on div "Učitelé" at bounding box center [381, 70] width 38 height 15
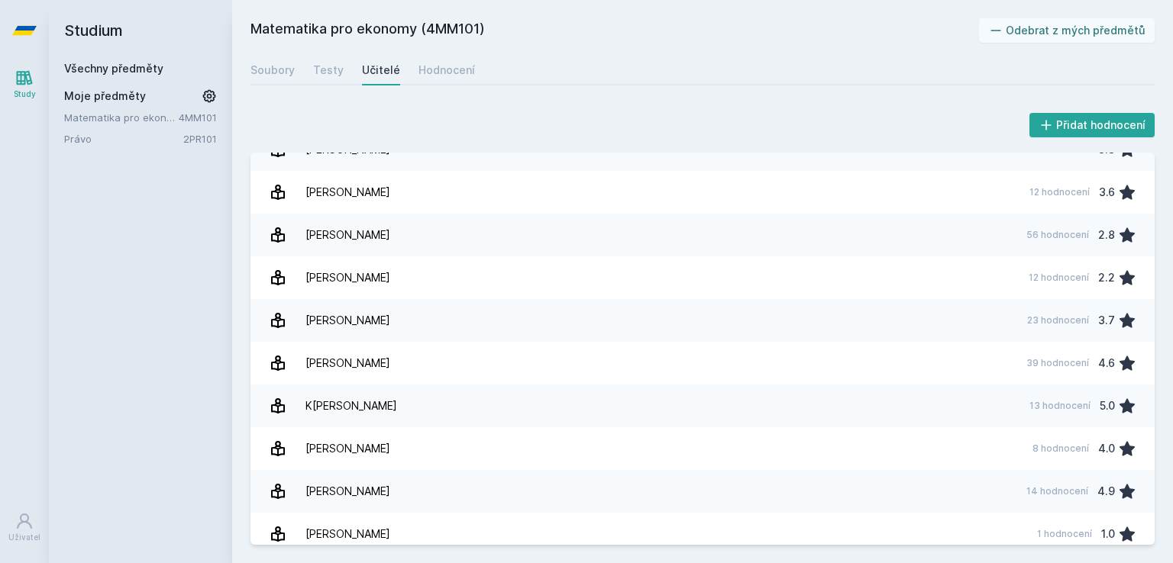
scroll to position [582, 0]
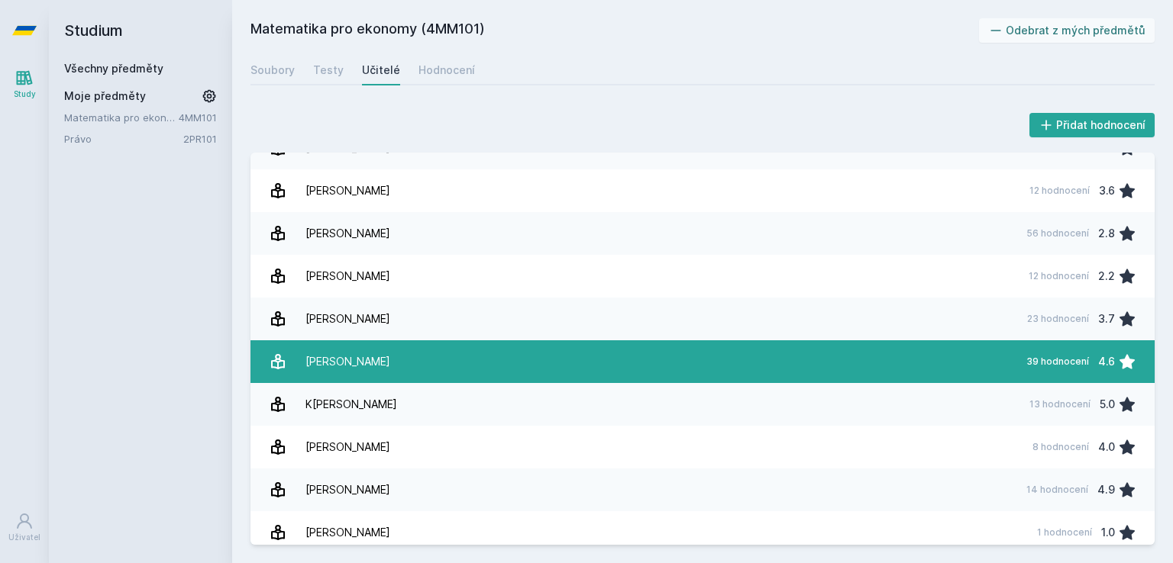
click at [849, 370] on link "[PERSON_NAME] 39 hodnocení 4.6" at bounding box center [702, 361] width 904 height 43
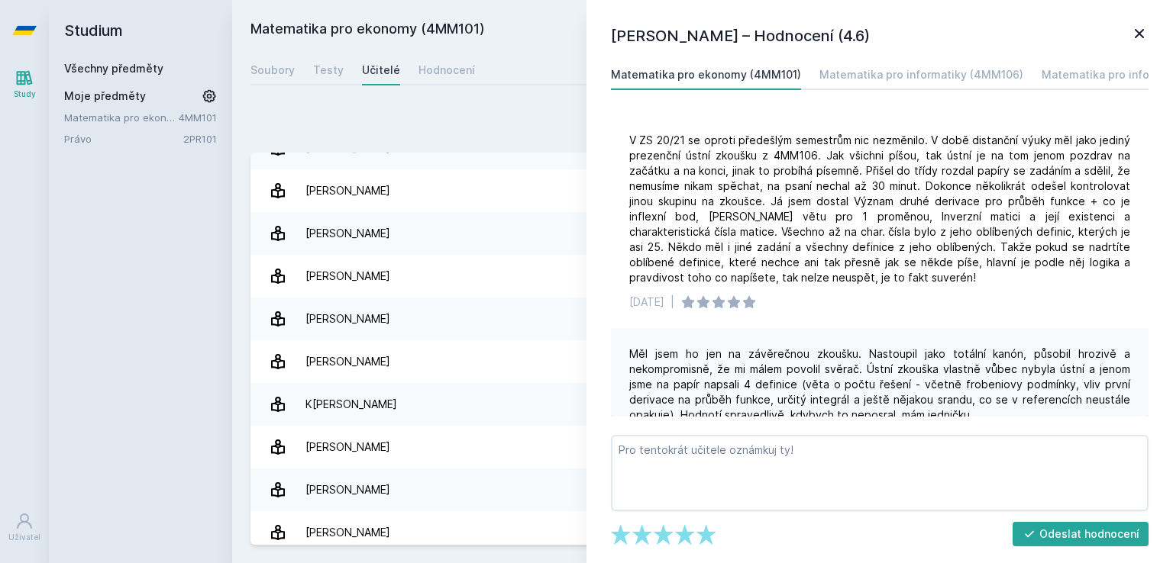
click at [766, 71] on div "Matematika pro ekonomy (4MM101)" at bounding box center [706, 74] width 190 height 15
click at [106, 75] on div "Všechny předměty" at bounding box center [140, 68] width 153 height 15
click at [128, 63] on link "Všechny předměty" at bounding box center [113, 68] width 99 height 13
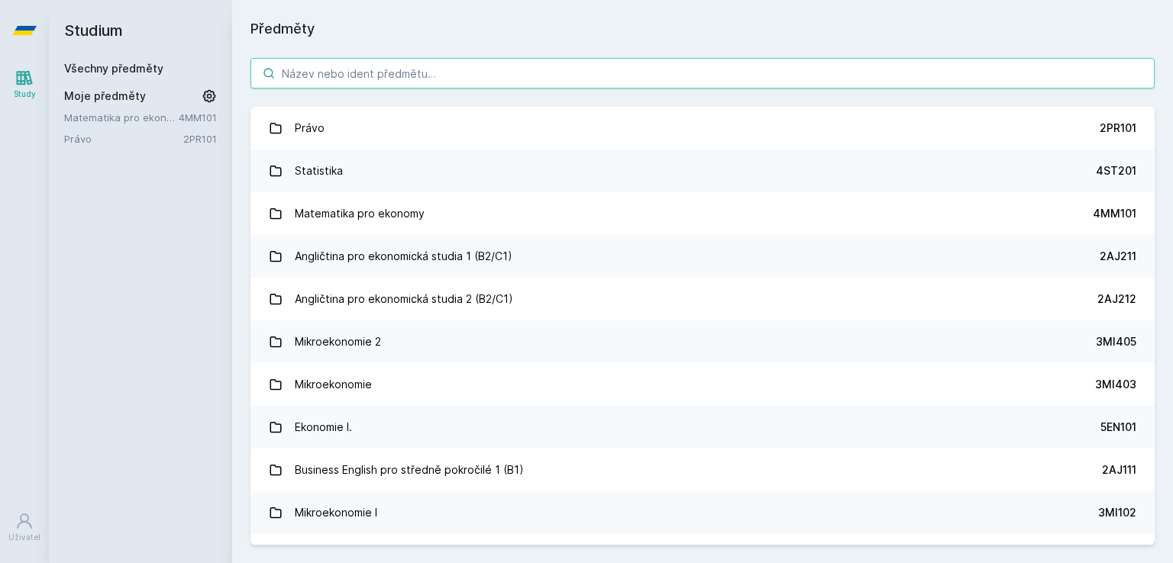
click at [372, 65] on input "search" at bounding box center [702, 73] width 904 height 31
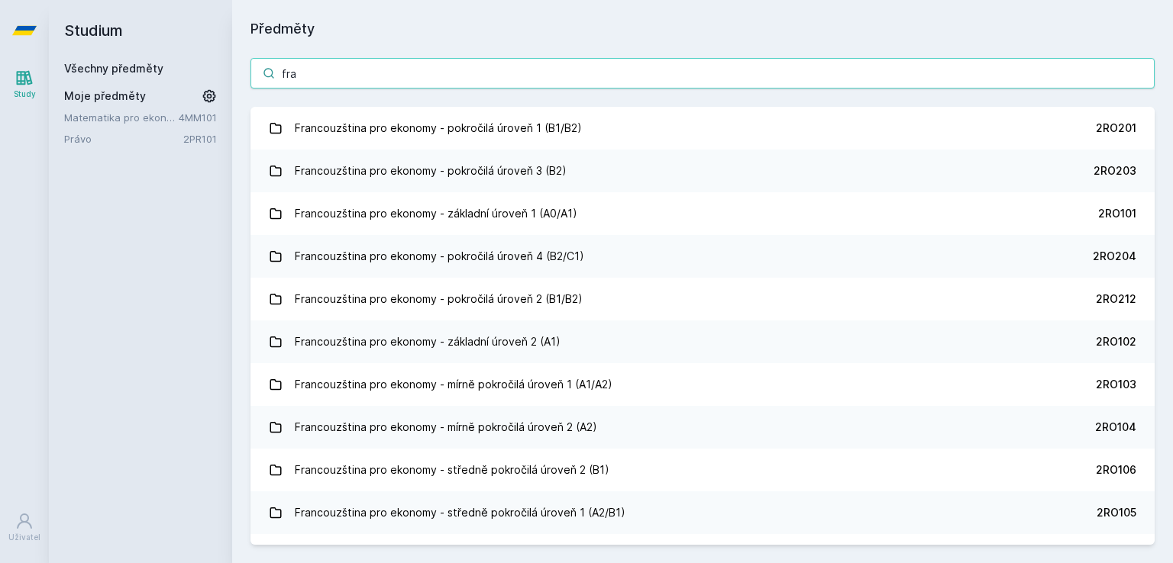
type input "fra"
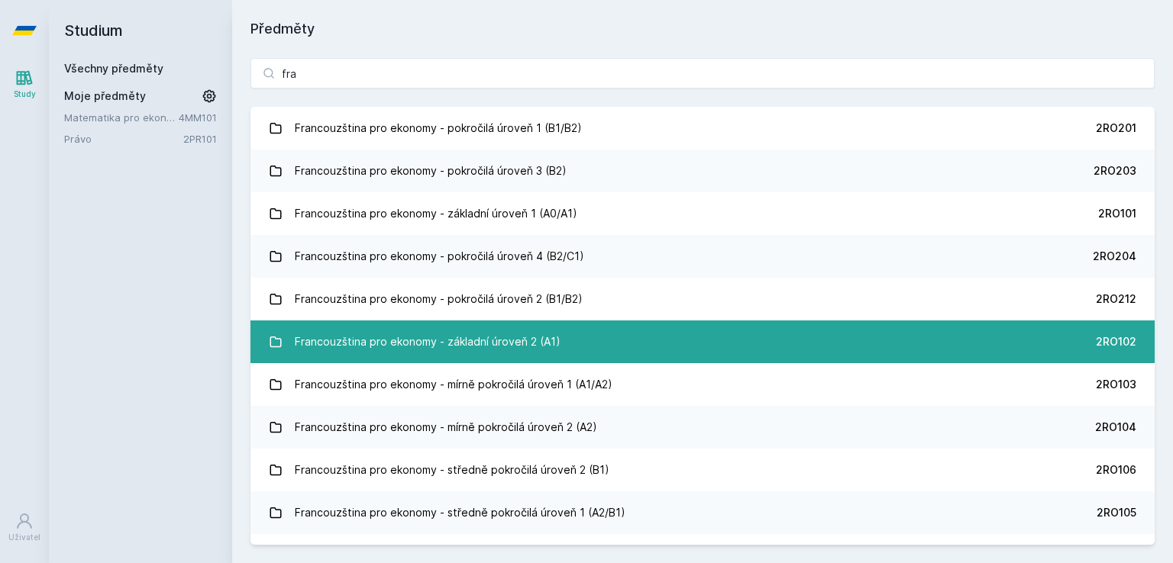
click at [782, 337] on link "Francouzština pro ekonomy - základní úroveň 2 (A1) 2RO102" at bounding box center [702, 342] width 904 height 43
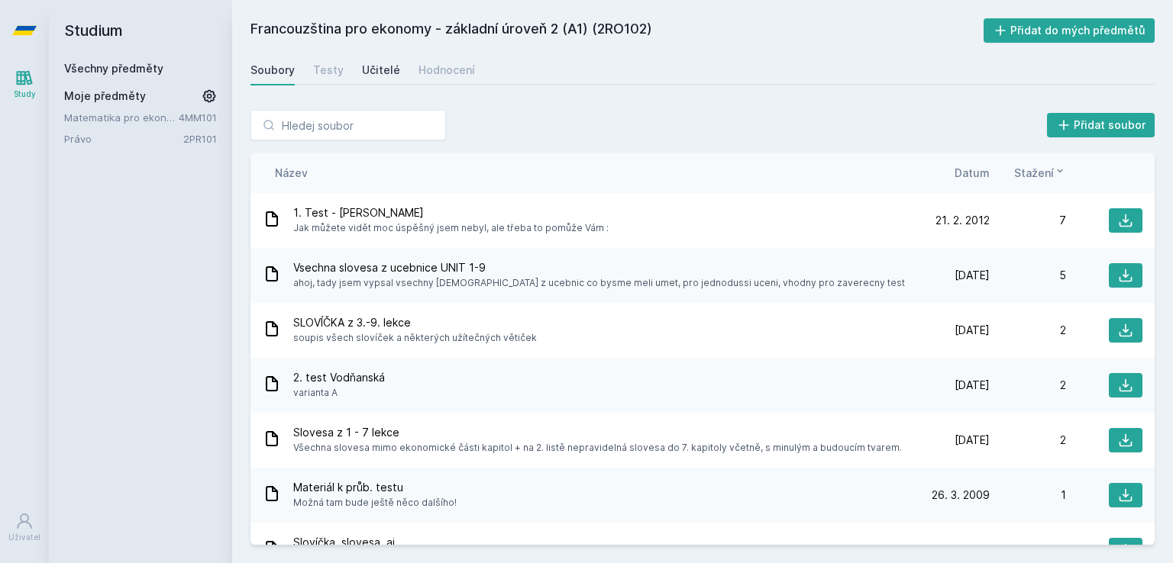
click at [369, 67] on div "Učitelé" at bounding box center [381, 70] width 38 height 15
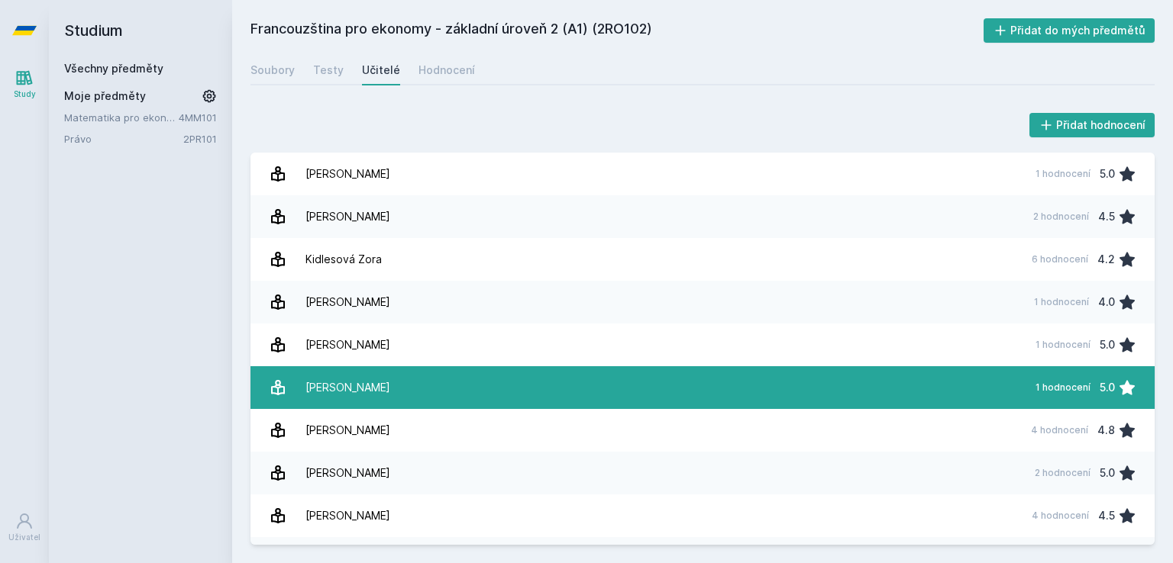
scroll to position [77, 0]
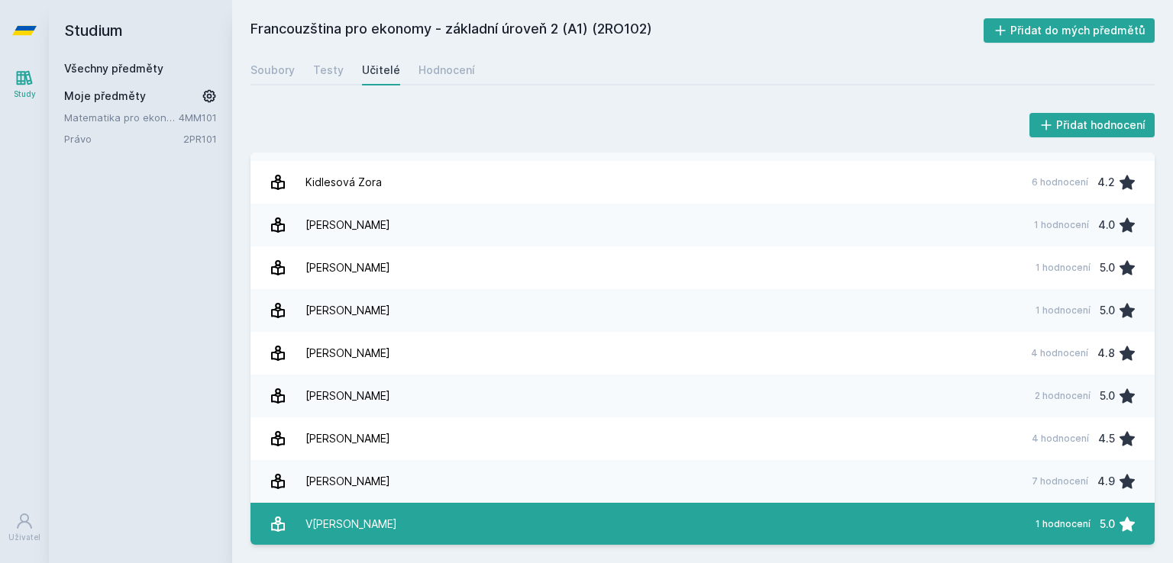
click at [705, 515] on link "V[PERSON_NAME] 1 hodnocení 5.0" at bounding box center [702, 524] width 904 height 43
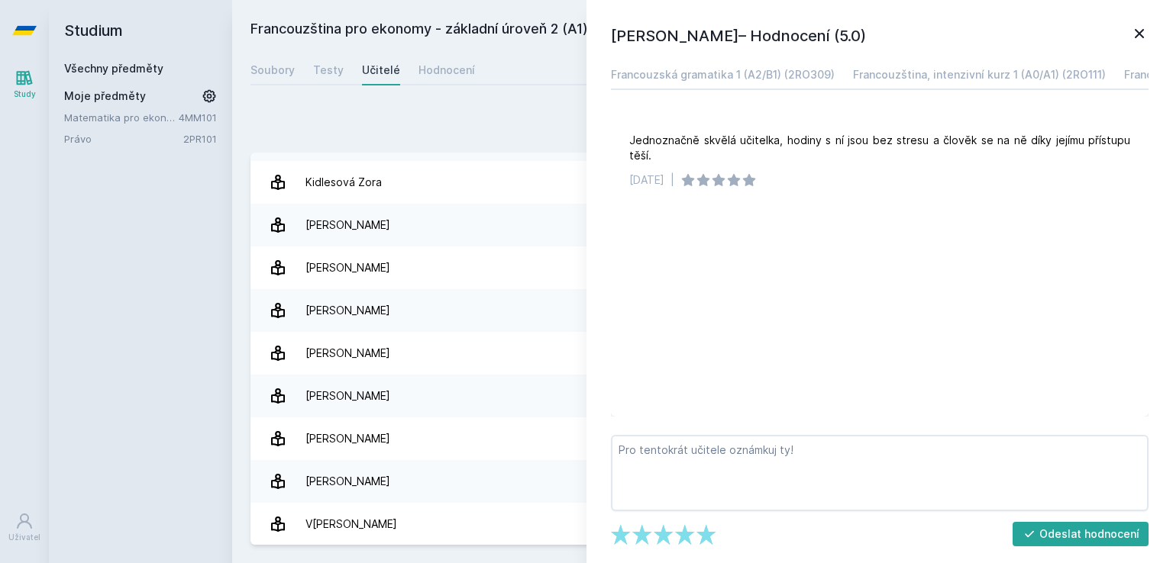
click at [1141, 31] on icon at bounding box center [1138, 33] width 9 height 9
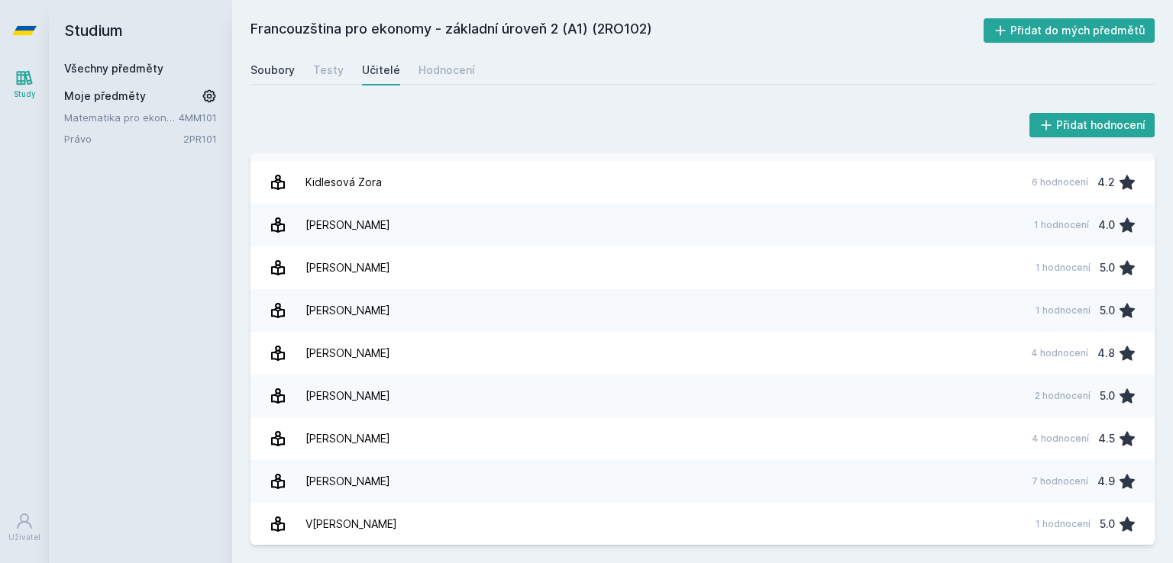
click at [266, 74] on div "Soubory" at bounding box center [272, 70] width 44 height 15
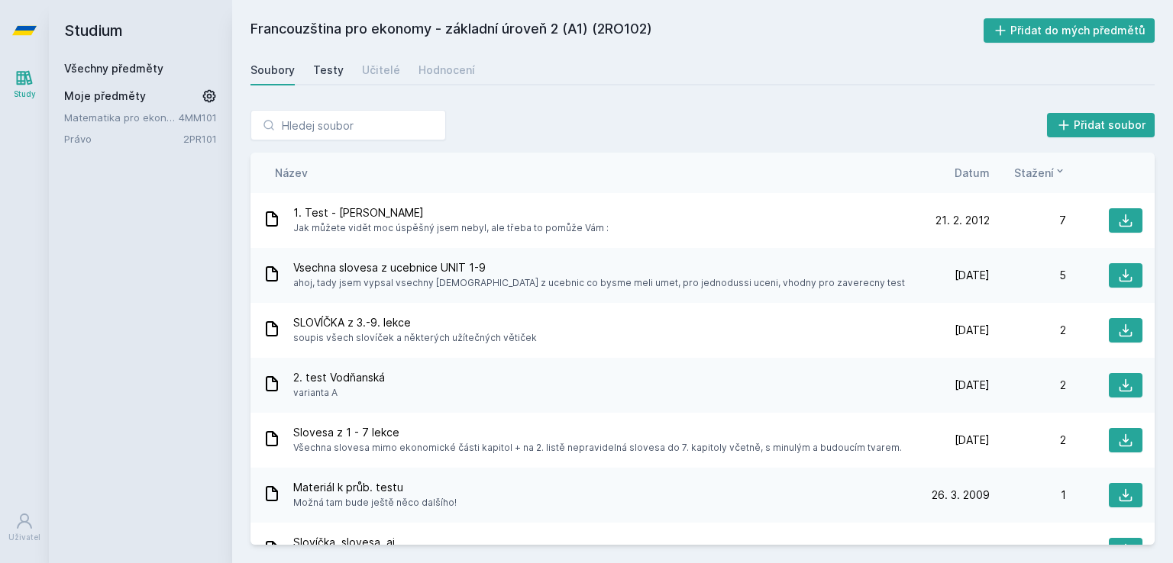
click at [328, 64] on div "Testy" at bounding box center [328, 70] width 31 height 15
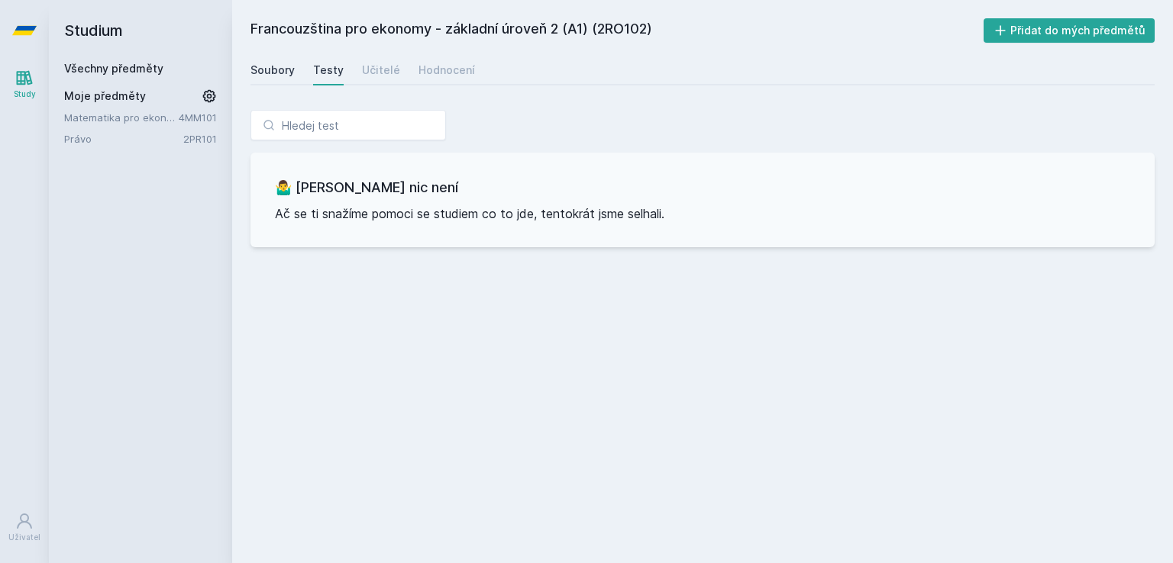
click at [285, 66] on div "Soubory" at bounding box center [272, 70] width 44 height 15
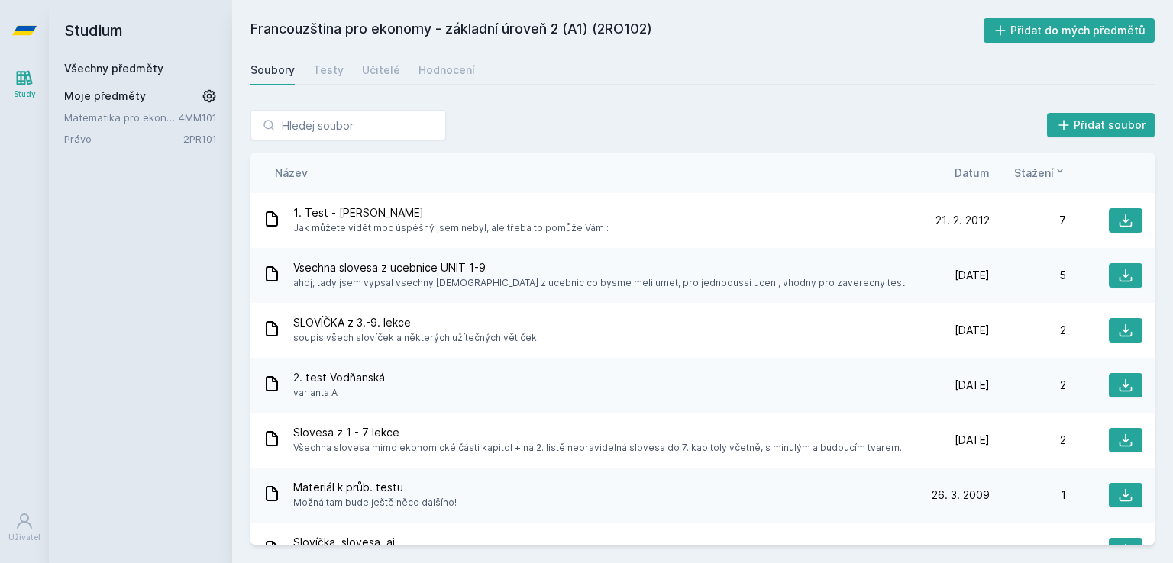
click at [979, 166] on span "Datum" at bounding box center [971, 173] width 35 height 16
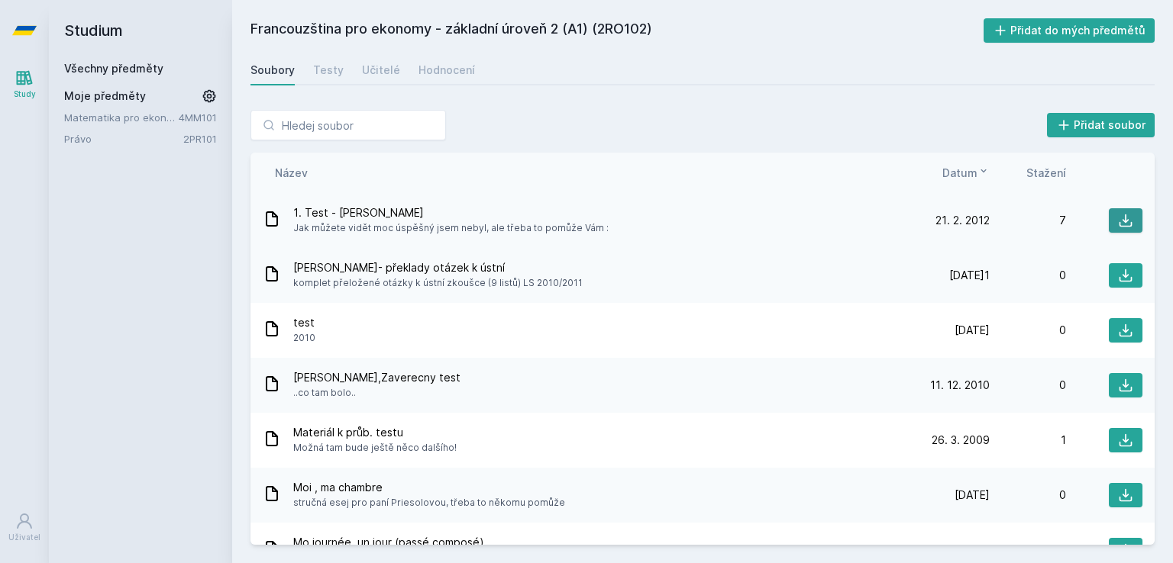
click at [1126, 220] on button at bounding box center [1125, 220] width 34 height 24
